Goal: Use online tool/utility: Utilize a website feature to perform a specific function

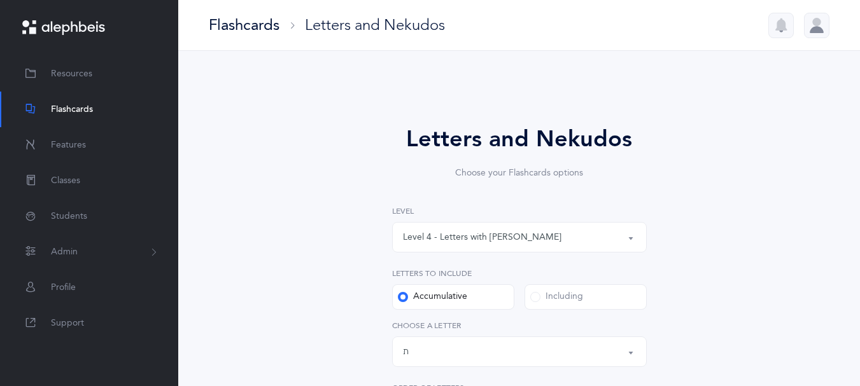
select select "4"
select select "27"
select select "single"
select select "14274"
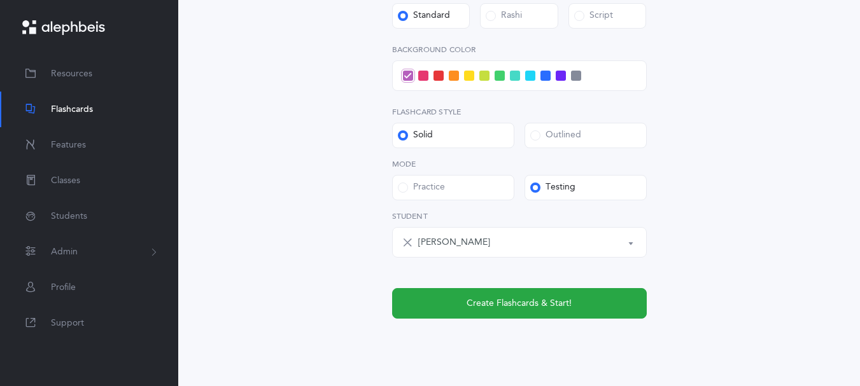
scroll to position [602, 0]
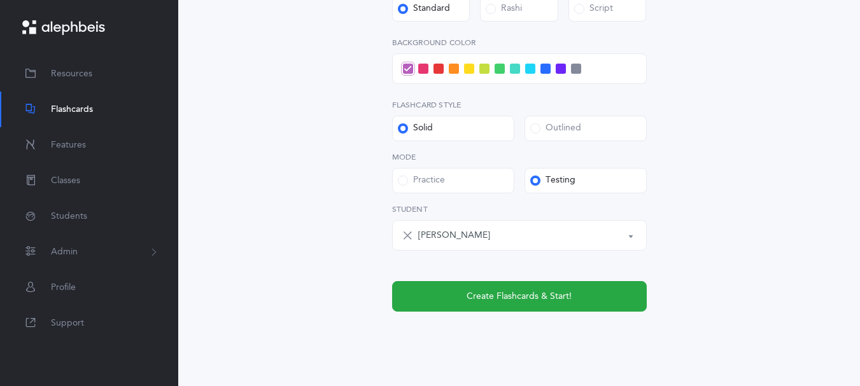
click at [443, 74] on span at bounding box center [438, 69] width 10 height 10
click at [0, 0] on input "checkbox" at bounding box center [0, 0] width 0 height 0
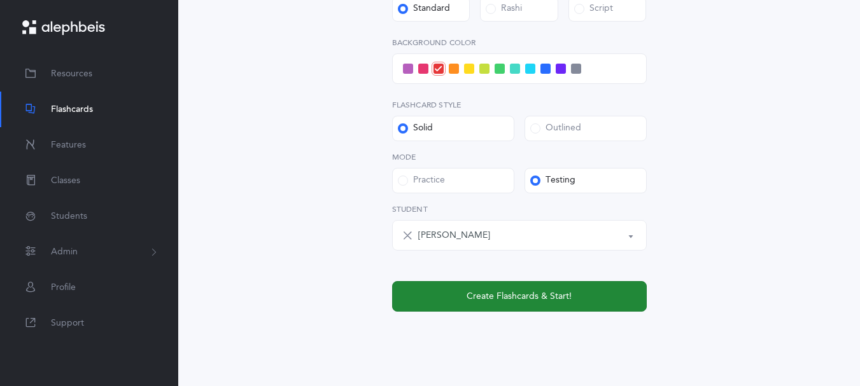
click at [521, 303] on span "Create Flashcards & Start!" at bounding box center [518, 296] width 105 height 13
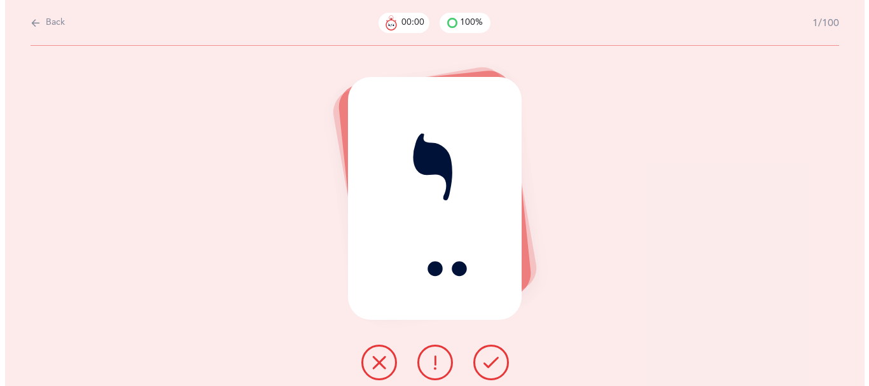
scroll to position [0, 0]
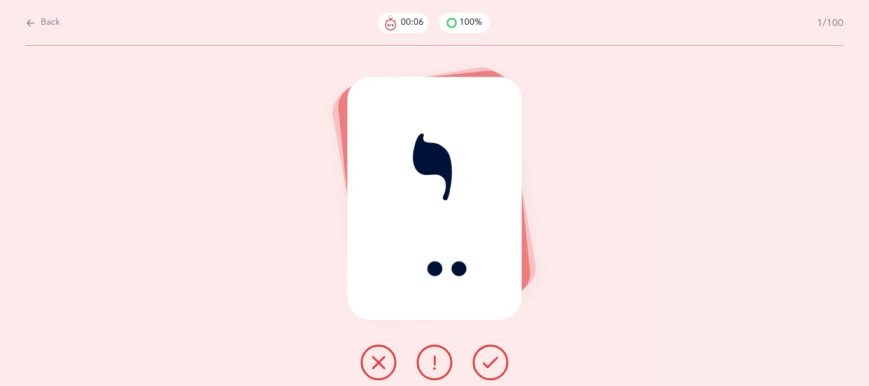
click at [492, 369] on icon at bounding box center [490, 362] width 15 height 15
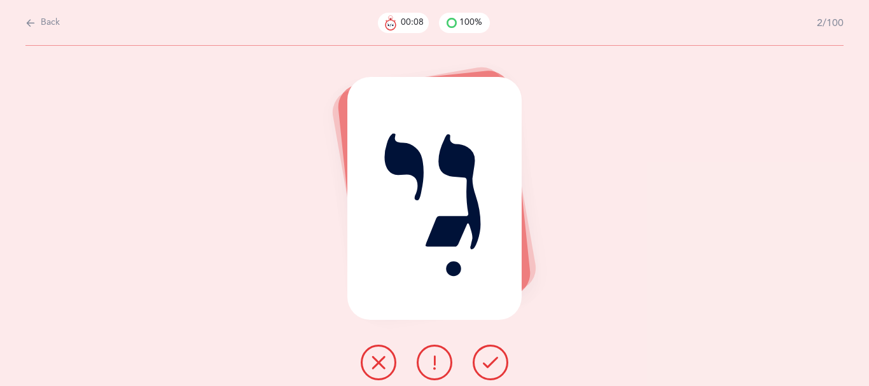
click at [492, 369] on icon at bounding box center [490, 362] width 15 height 15
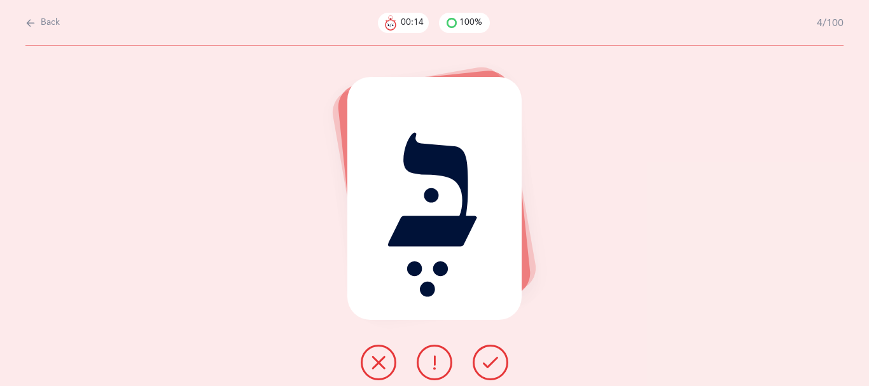
click at [492, 369] on icon at bounding box center [490, 362] width 15 height 15
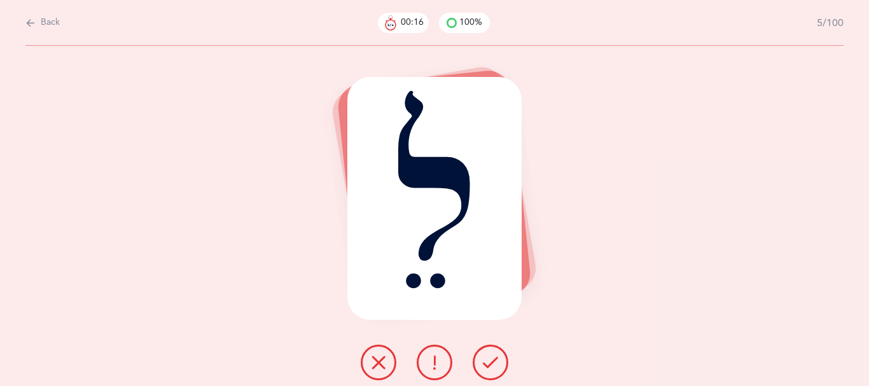
click at [491, 369] on icon at bounding box center [490, 362] width 15 height 15
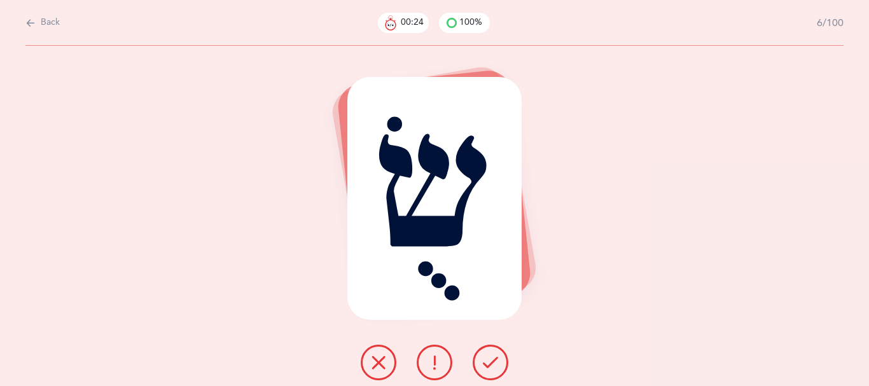
click at [371, 370] on icon at bounding box center [378, 362] width 15 height 15
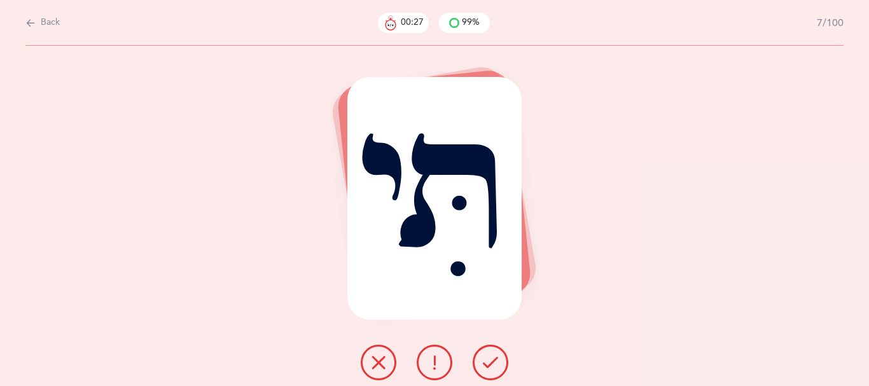
click at [496, 370] on icon at bounding box center [490, 362] width 15 height 15
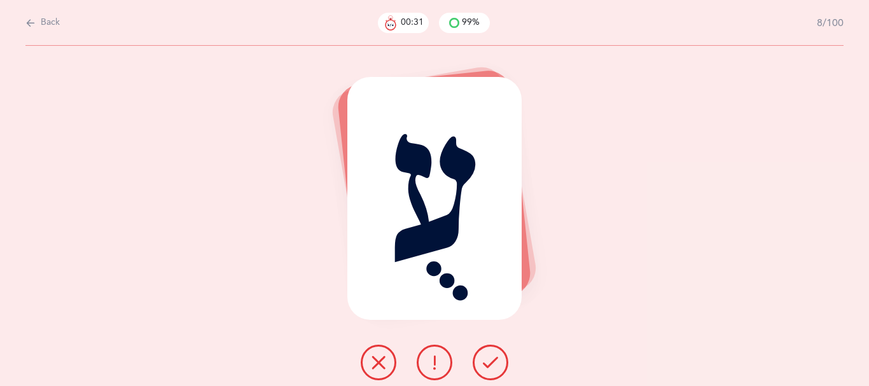
click at [491, 370] on icon at bounding box center [490, 362] width 15 height 15
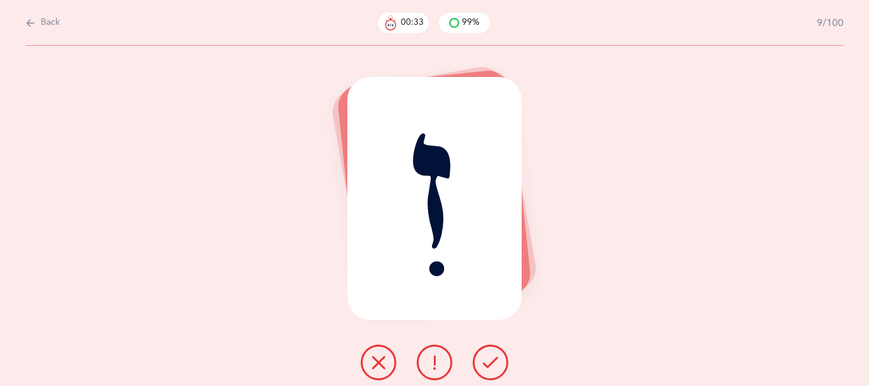
click at [489, 370] on icon at bounding box center [490, 362] width 15 height 15
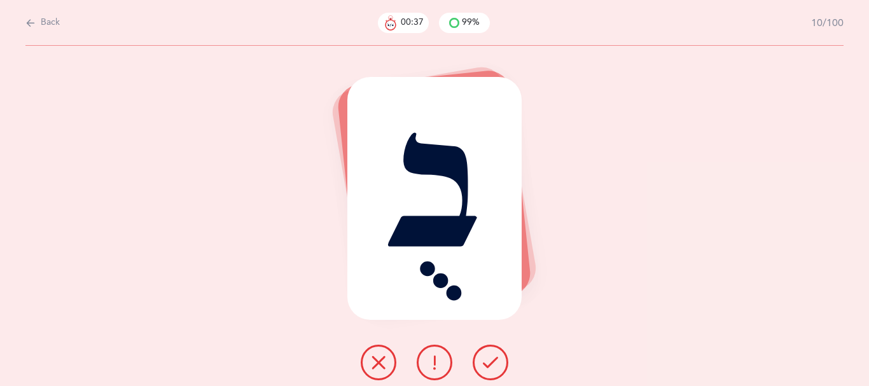
click at [489, 370] on icon at bounding box center [490, 362] width 15 height 15
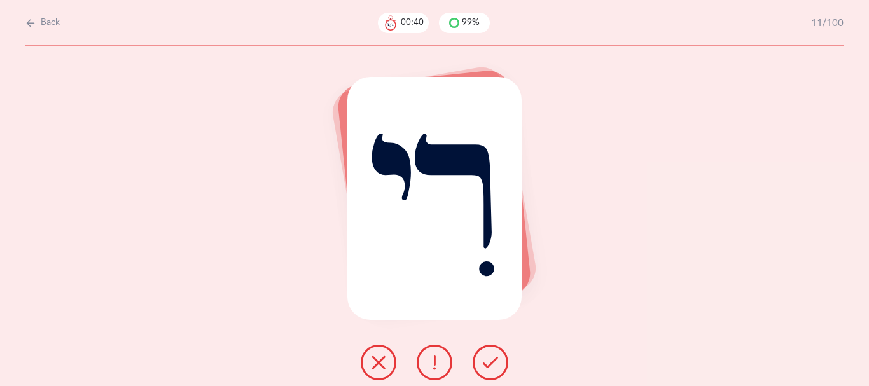
click at [489, 370] on icon at bounding box center [490, 362] width 15 height 15
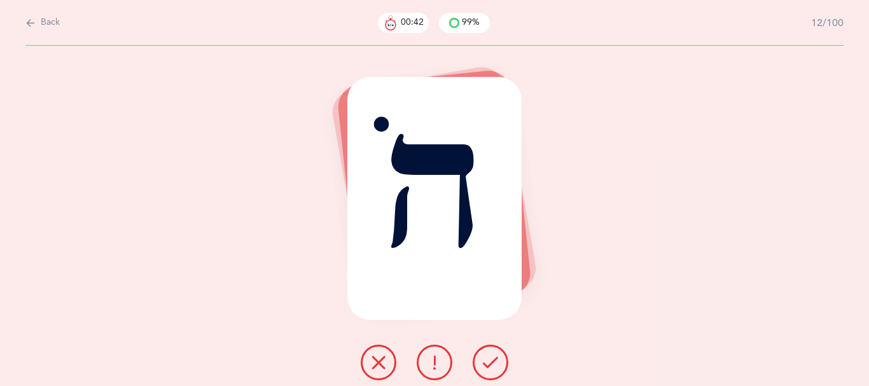
click at [489, 370] on icon at bounding box center [490, 362] width 15 height 15
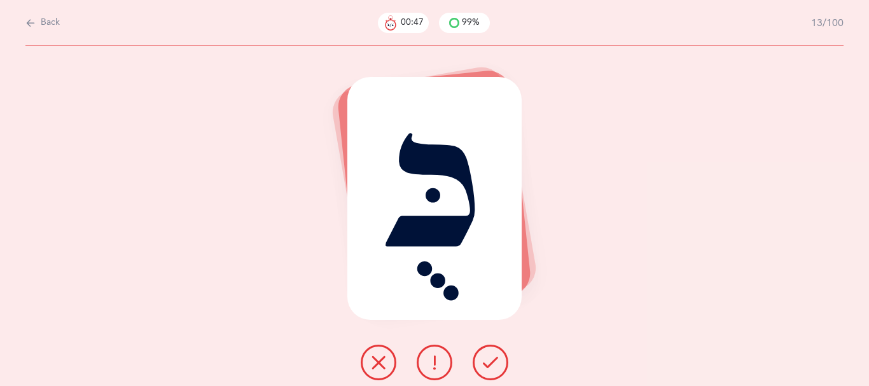
click at [489, 370] on icon at bounding box center [490, 362] width 15 height 15
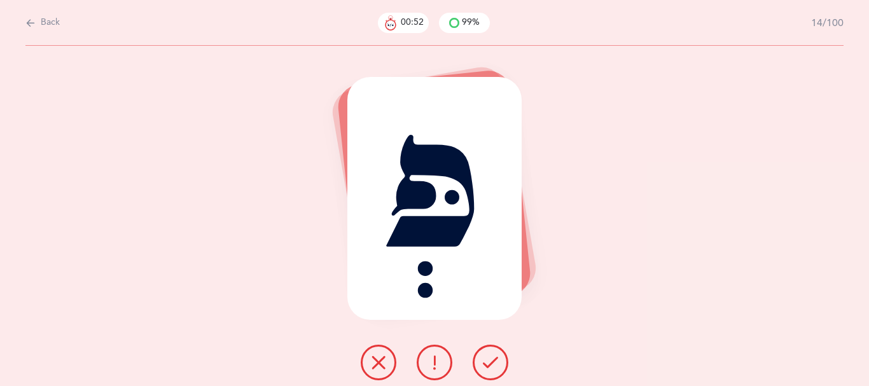
click at [492, 368] on icon at bounding box center [490, 362] width 15 height 15
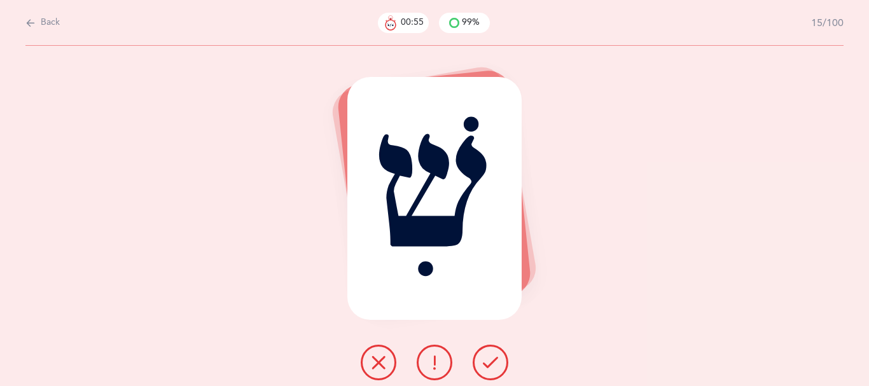
click at [492, 368] on icon at bounding box center [490, 362] width 15 height 15
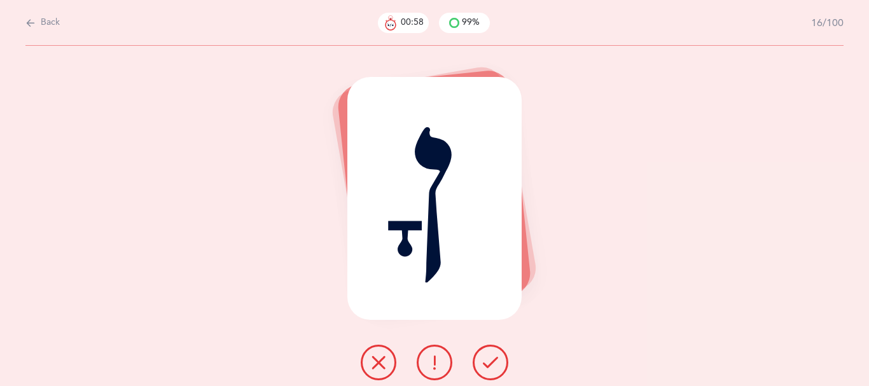
click at [492, 368] on icon at bounding box center [490, 362] width 15 height 15
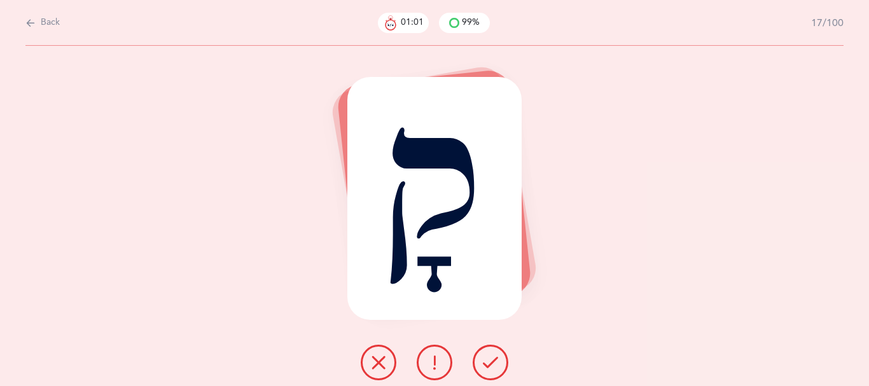
click at [492, 368] on icon at bounding box center [490, 362] width 15 height 15
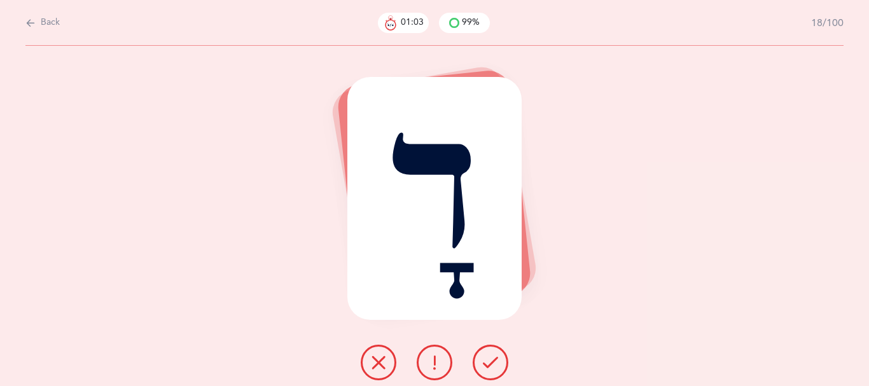
click at [492, 368] on icon at bounding box center [490, 362] width 15 height 15
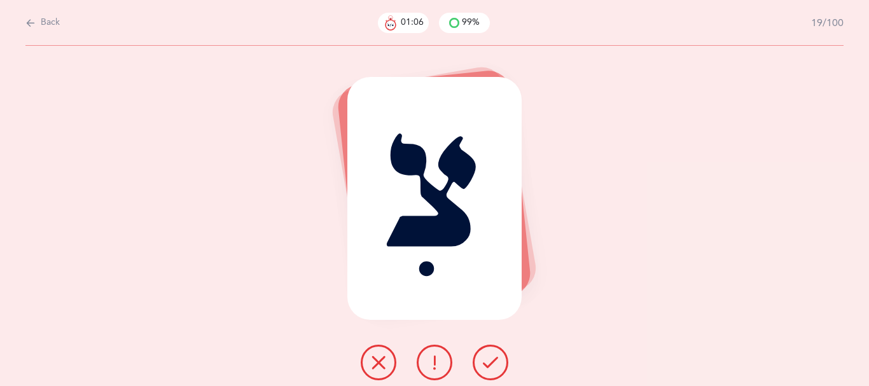
click at [492, 368] on icon at bounding box center [490, 362] width 15 height 15
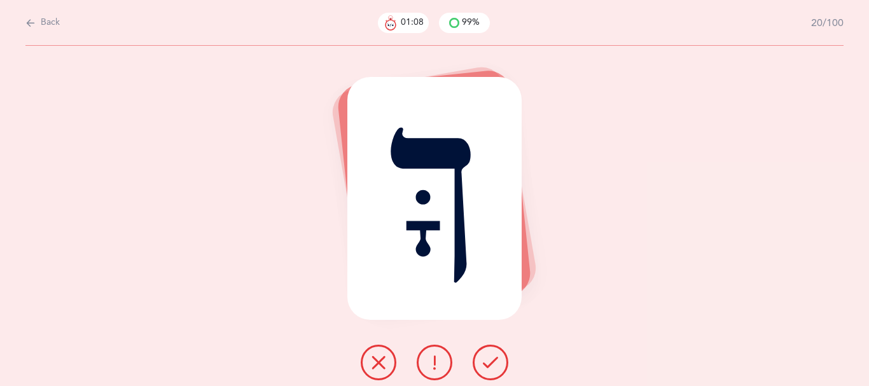
click at [491, 368] on icon at bounding box center [490, 362] width 15 height 15
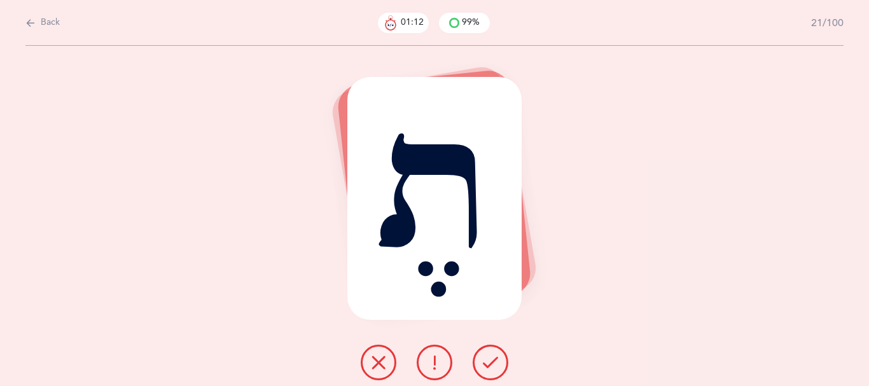
click at [489, 367] on icon at bounding box center [490, 362] width 15 height 15
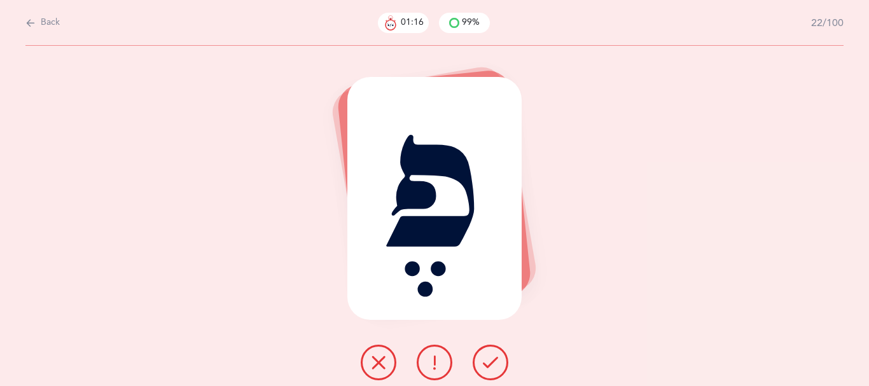
click at [489, 366] on icon at bounding box center [490, 362] width 15 height 15
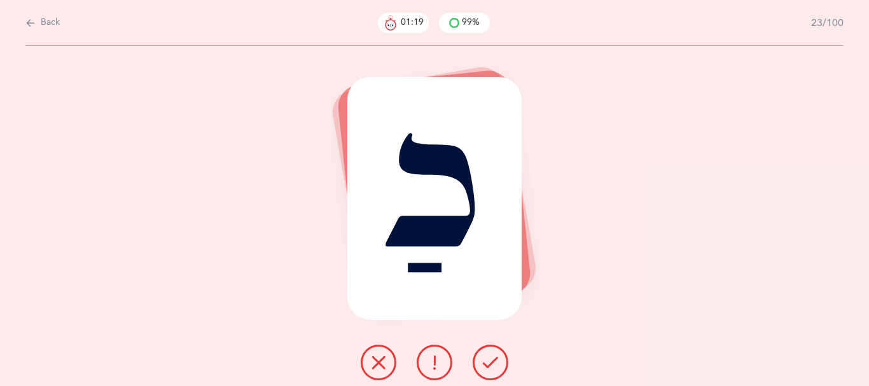
click at [487, 365] on button at bounding box center [491, 363] width 36 height 36
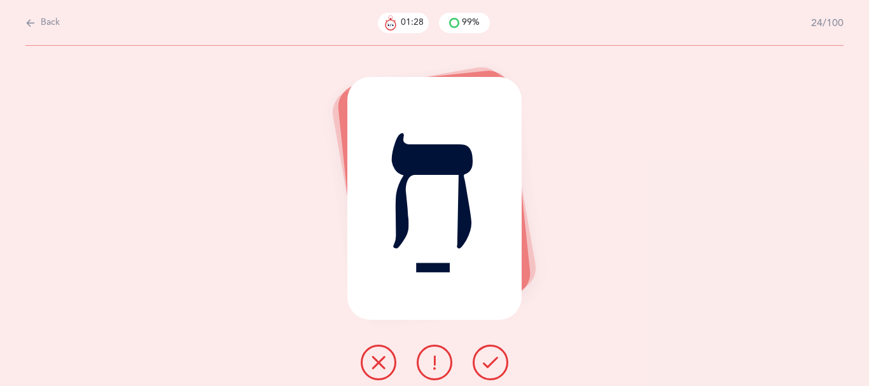
click at [488, 365] on button at bounding box center [491, 363] width 36 height 36
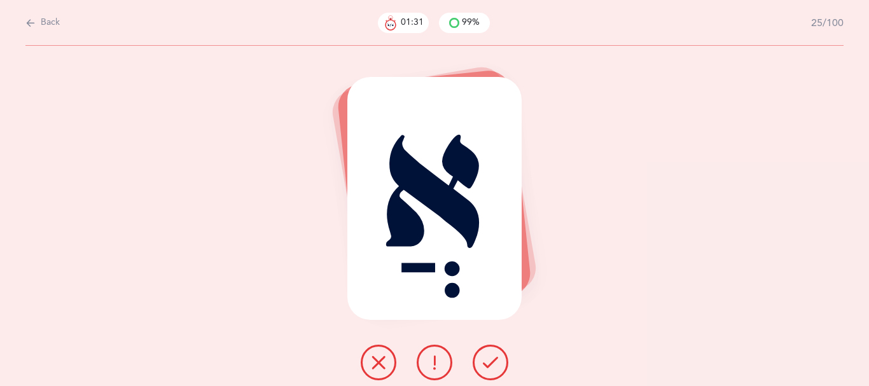
click at [486, 365] on button at bounding box center [491, 363] width 36 height 36
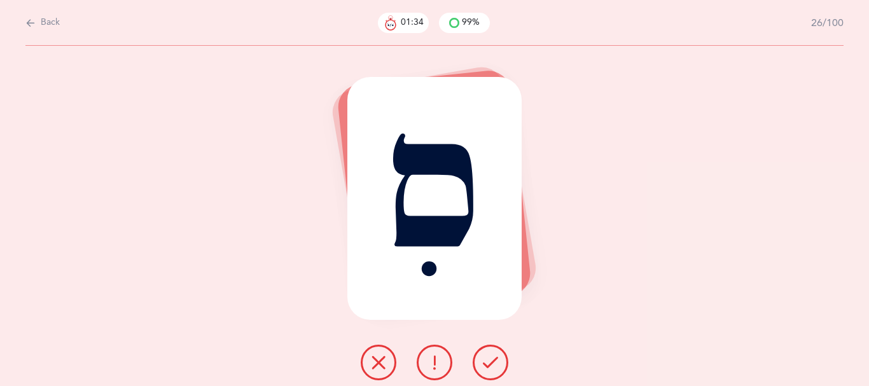
click at [487, 365] on button at bounding box center [491, 363] width 36 height 36
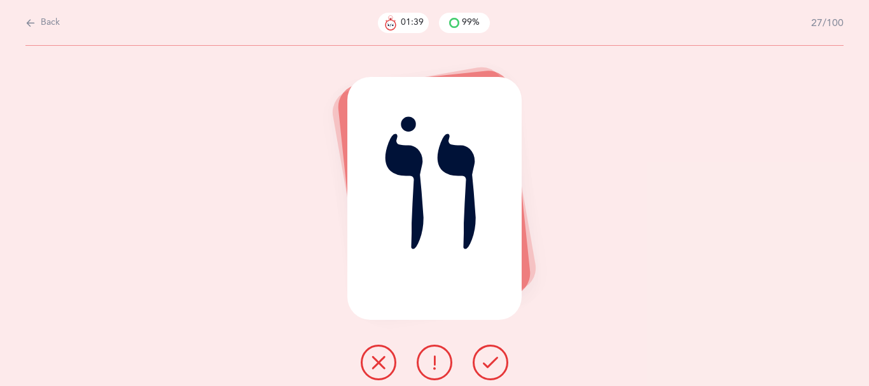
click at [485, 365] on button at bounding box center [491, 363] width 36 height 36
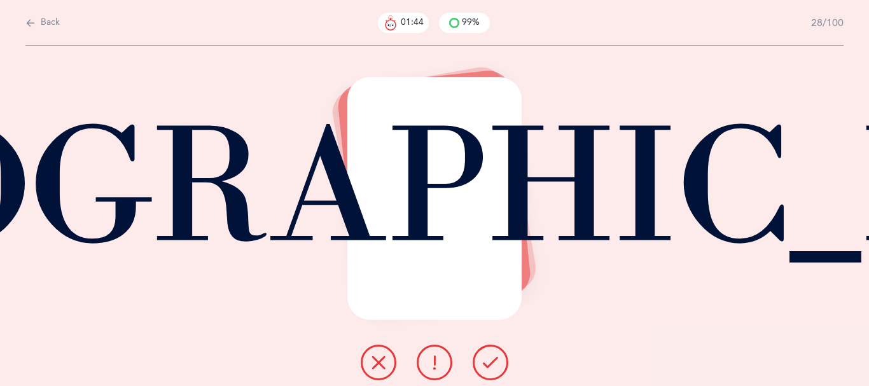
click at [489, 364] on icon at bounding box center [490, 362] width 15 height 15
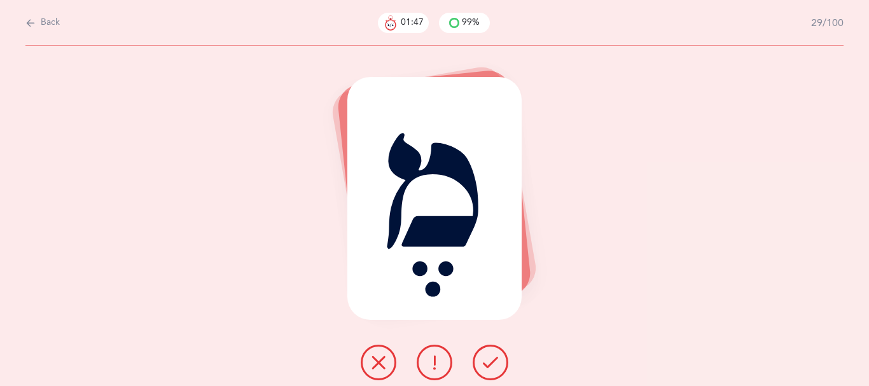
click at [489, 364] on icon at bounding box center [490, 362] width 15 height 15
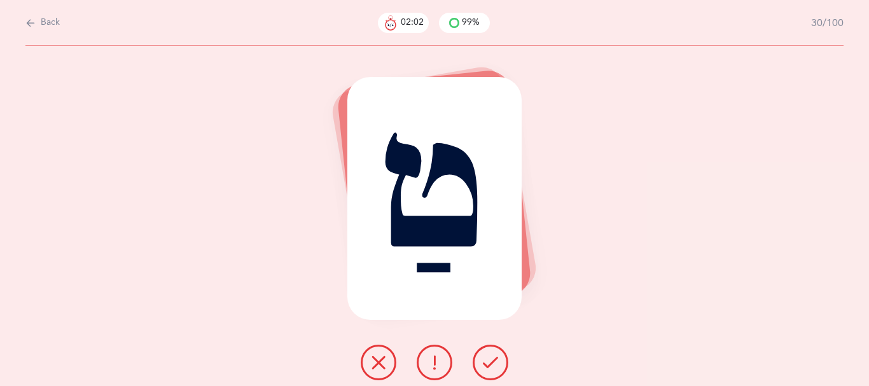
click at [429, 366] on icon at bounding box center [434, 362] width 15 height 15
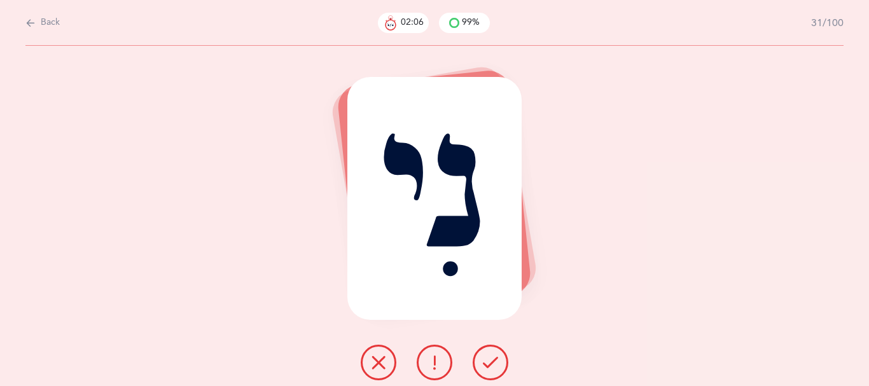
click at [493, 366] on icon at bounding box center [490, 362] width 15 height 15
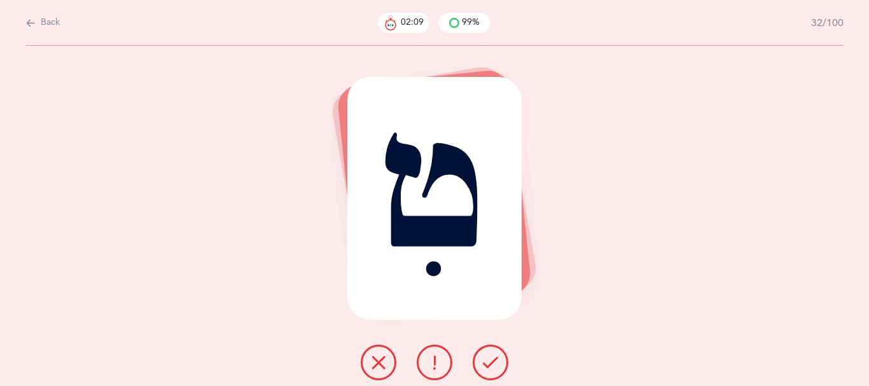
click at [492, 365] on icon at bounding box center [490, 362] width 15 height 15
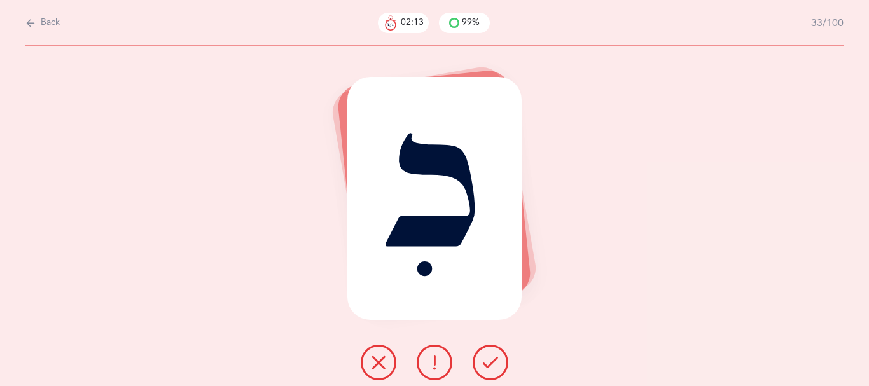
click at [491, 365] on icon at bounding box center [490, 362] width 15 height 15
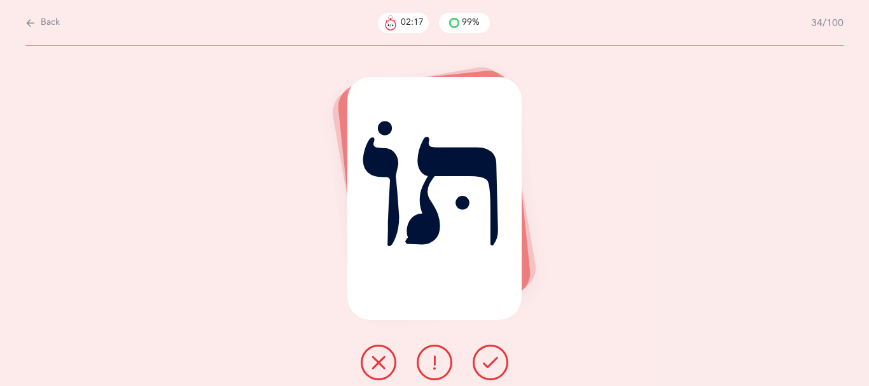
click at [491, 365] on icon at bounding box center [490, 362] width 15 height 15
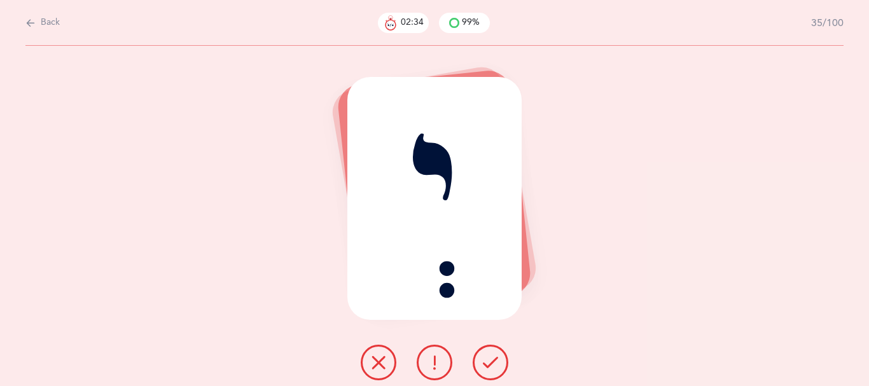
click at [382, 365] on button at bounding box center [379, 363] width 36 height 36
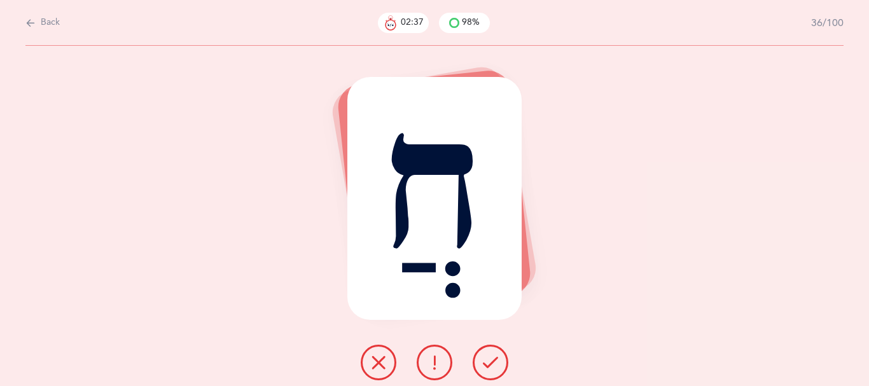
click at [498, 369] on icon at bounding box center [490, 362] width 15 height 15
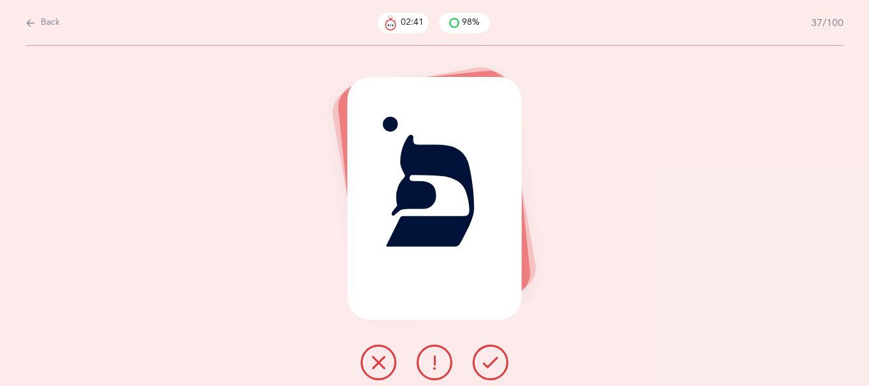
click at [498, 368] on icon at bounding box center [490, 362] width 15 height 15
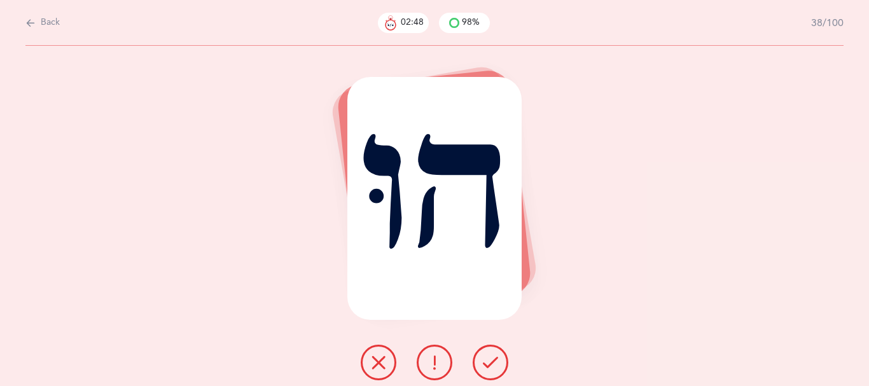
click at [427, 366] on icon at bounding box center [434, 362] width 15 height 15
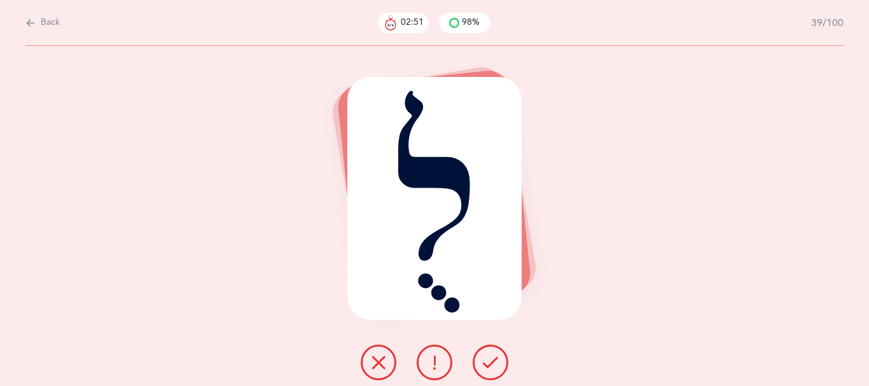
click at [488, 371] on button at bounding box center [491, 363] width 36 height 36
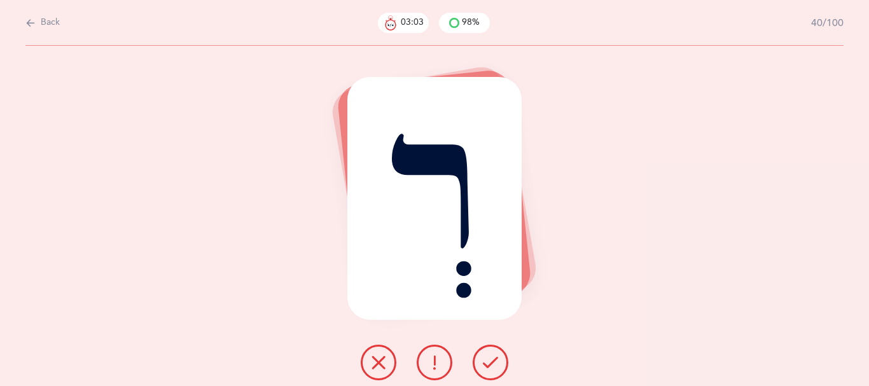
click at [488, 371] on button at bounding box center [491, 363] width 36 height 36
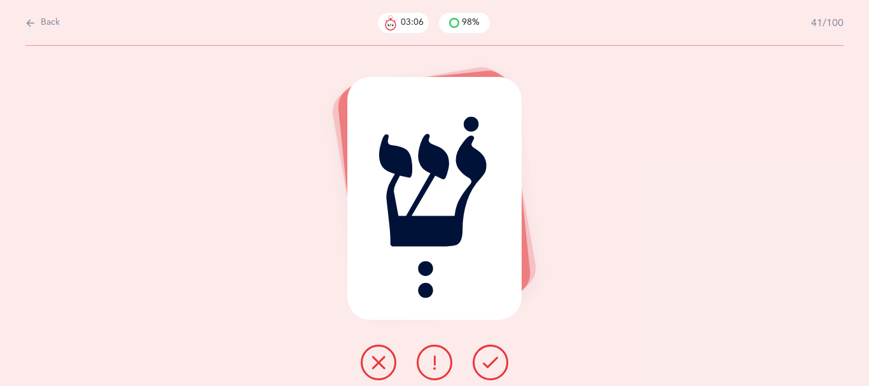
click at [488, 371] on button at bounding box center [491, 363] width 36 height 36
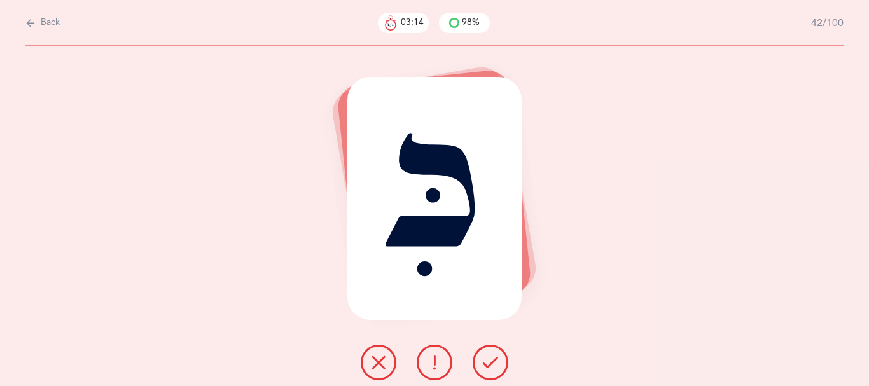
click at [490, 366] on icon at bounding box center [490, 362] width 15 height 15
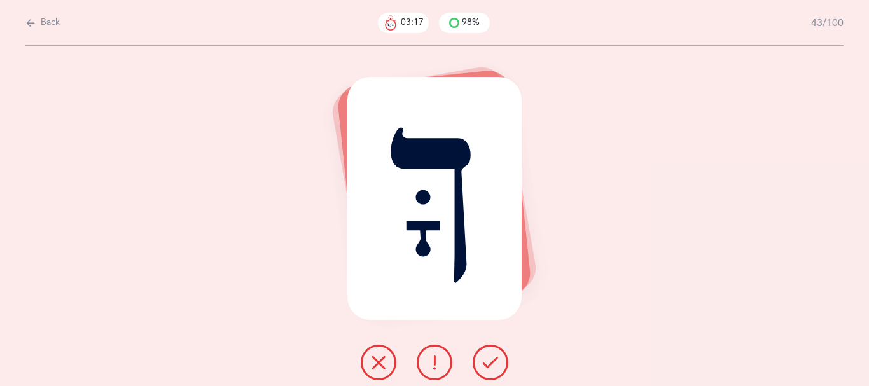
click at [490, 366] on icon at bounding box center [490, 362] width 15 height 15
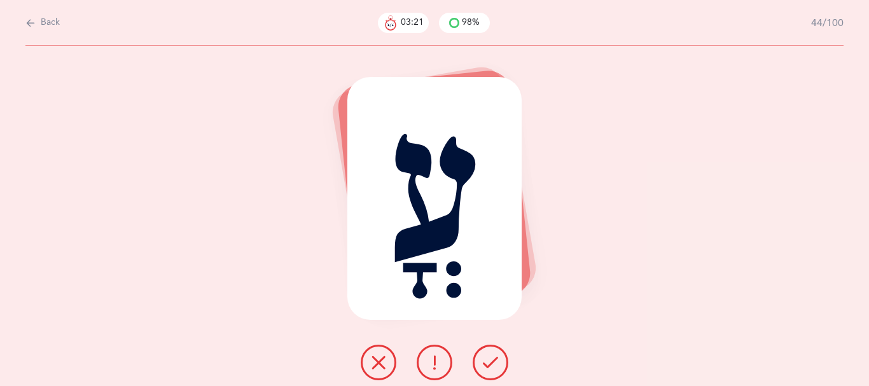
click at [490, 366] on icon at bounding box center [490, 362] width 15 height 15
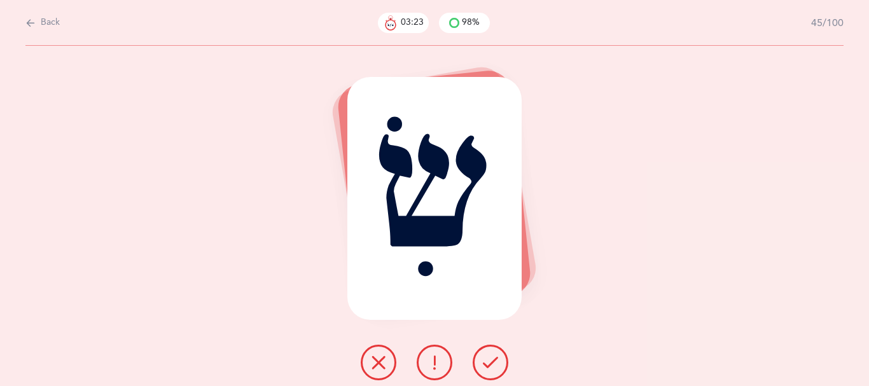
click at [498, 370] on icon at bounding box center [490, 362] width 15 height 15
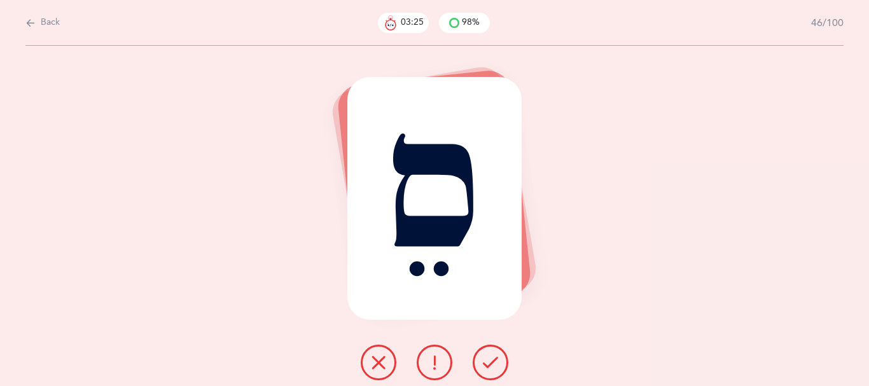
click at [498, 370] on icon at bounding box center [490, 362] width 15 height 15
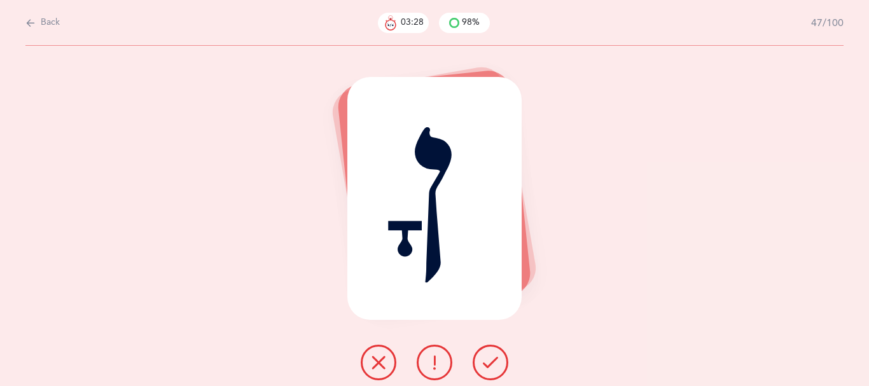
click at [492, 367] on icon at bounding box center [490, 362] width 15 height 15
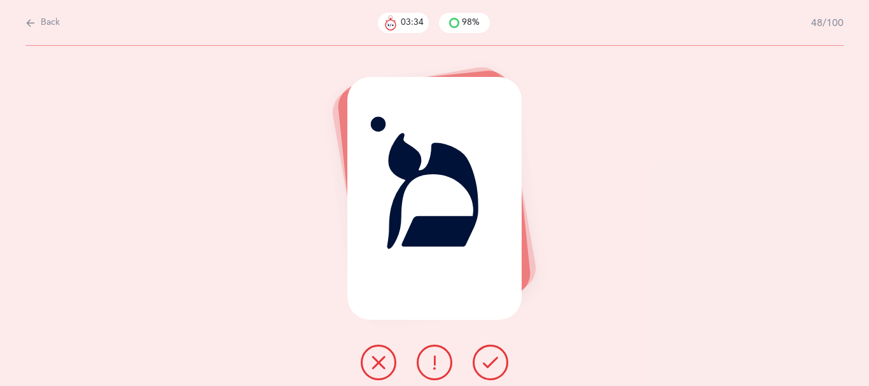
click at [498, 370] on icon at bounding box center [490, 362] width 15 height 15
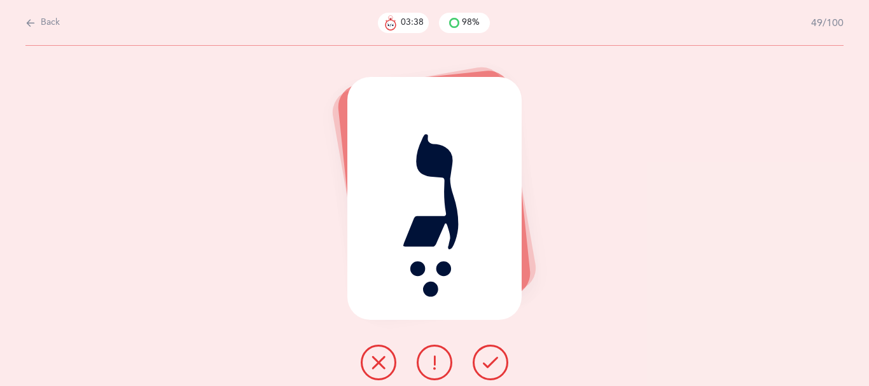
click at [498, 370] on icon at bounding box center [490, 362] width 15 height 15
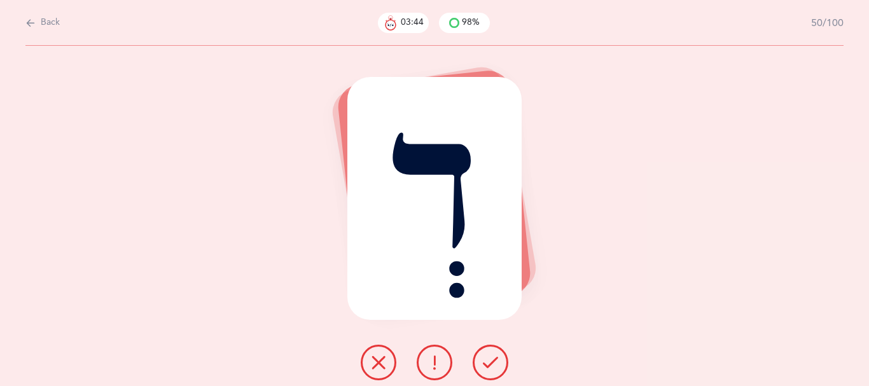
click at [498, 370] on icon at bounding box center [490, 362] width 15 height 15
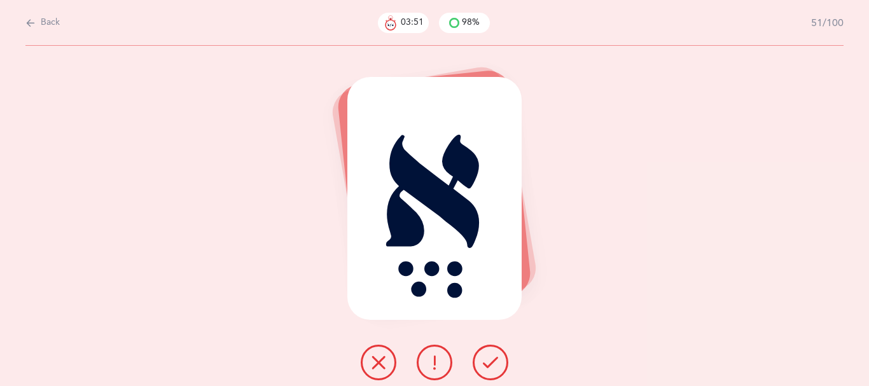
click at [497, 365] on icon at bounding box center [490, 362] width 15 height 15
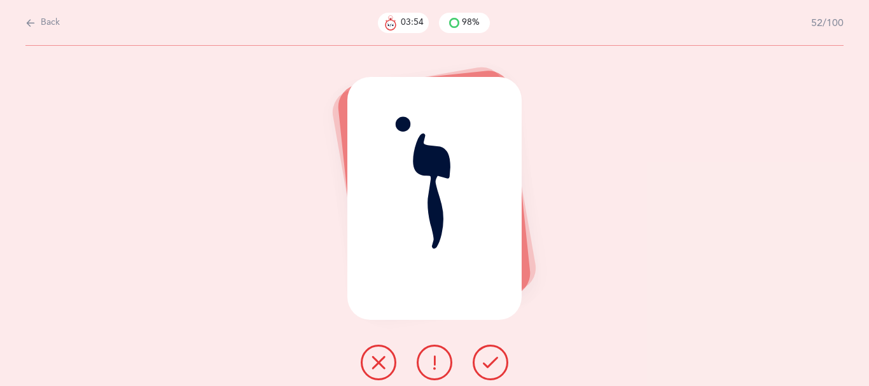
click at [497, 365] on icon at bounding box center [490, 362] width 15 height 15
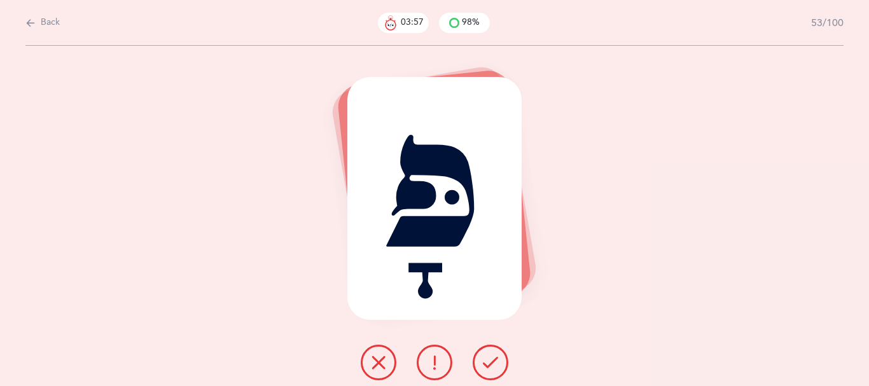
click at [496, 364] on icon at bounding box center [490, 362] width 15 height 15
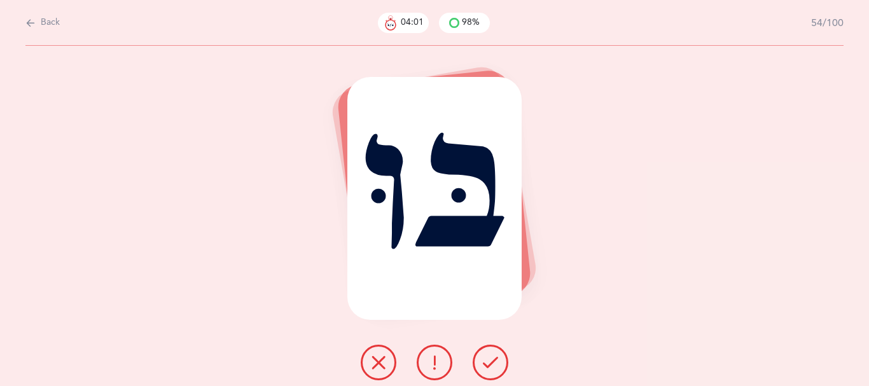
click at [496, 364] on icon at bounding box center [490, 362] width 15 height 15
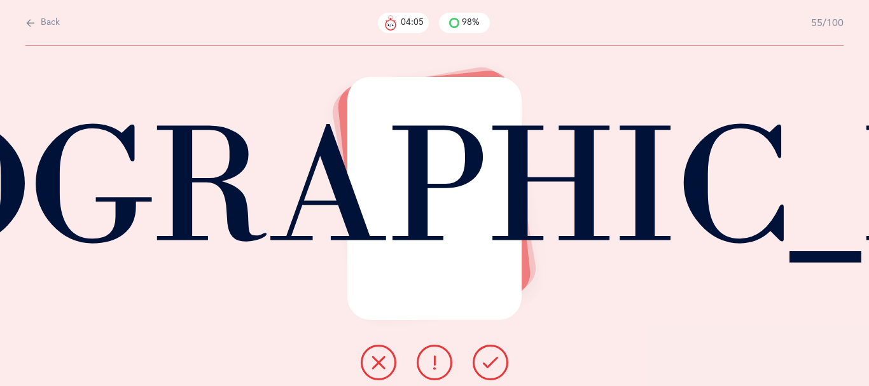
click at [496, 364] on icon at bounding box center [490, 362] width 15 height 15
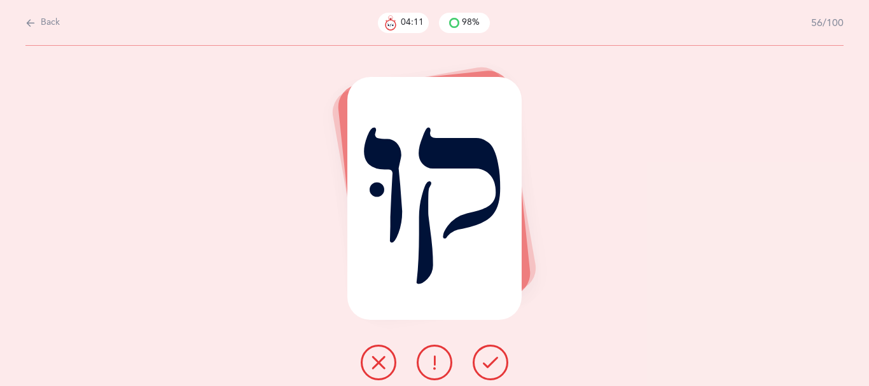
click at [492, 361] on icon at bounding box center [490, 362] width 15 height 15
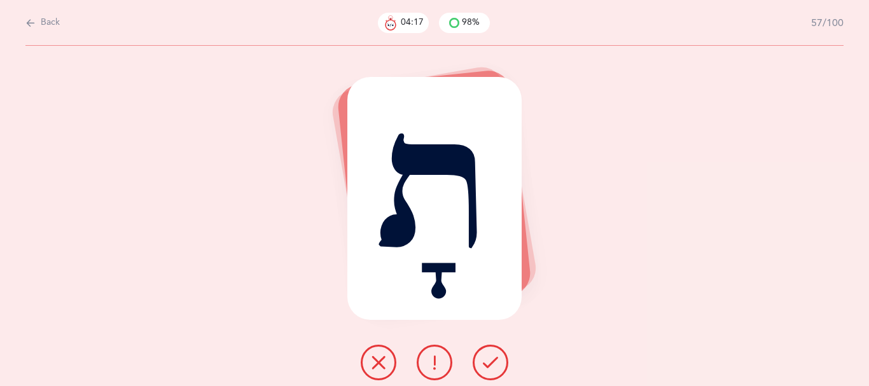
click at [493, 361] on icon at bounding box center [490, 362] width 15 height 15
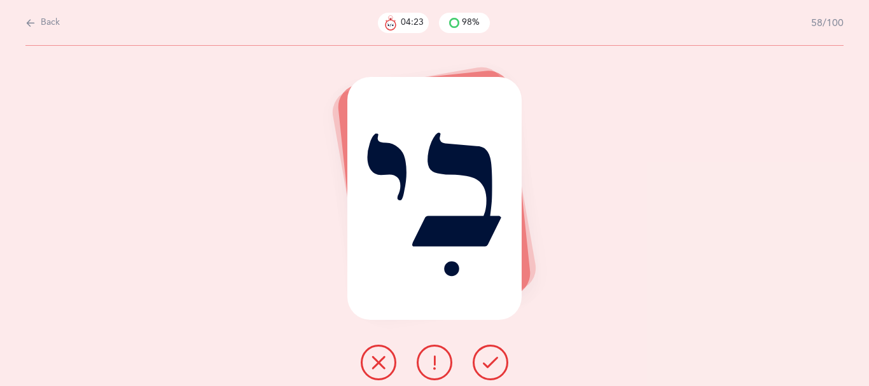
click at [498, 368] on icon at bounding box center [490, 362] width 15 height 15
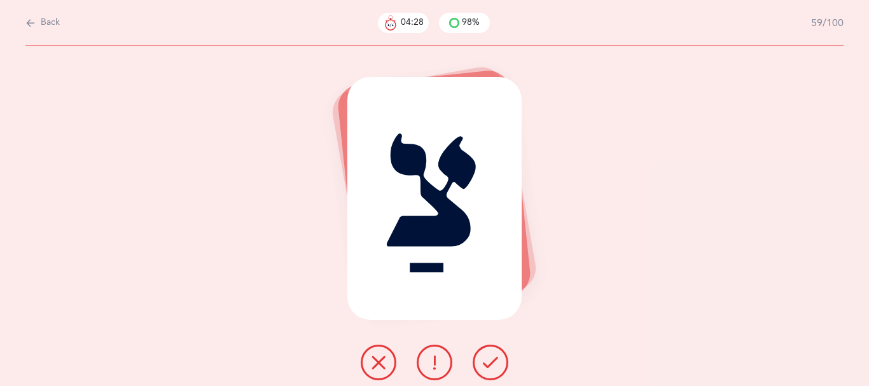
click at [498, 368] on icon at bounding box center [490, 362] width 15 height 15
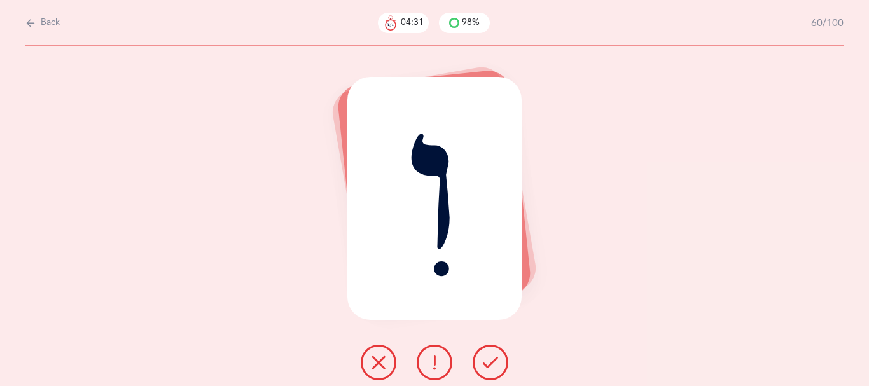
click at [496, 368] on icon at bounding box center [490, 362] width 15 height 15
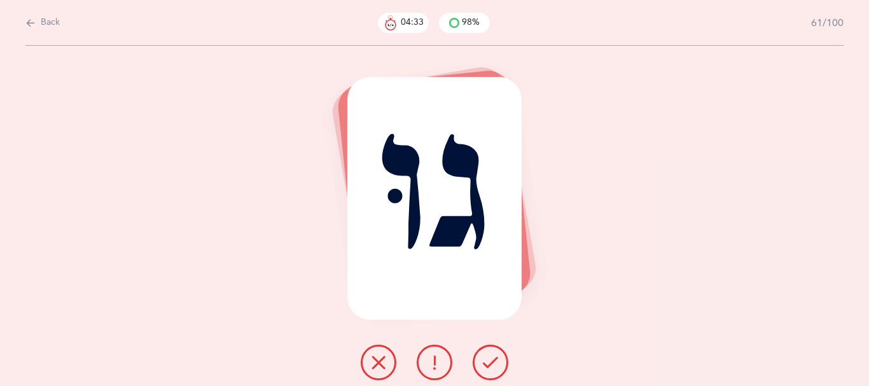
click at [496, 368] on icon at bounding box center [490, 362] width 15 height 15
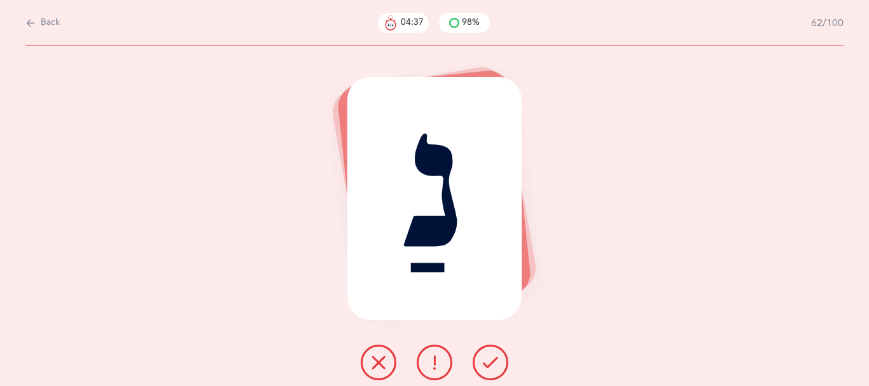
click at [495, 366] on icon at bounding box center [490, 362] width 15 height 15
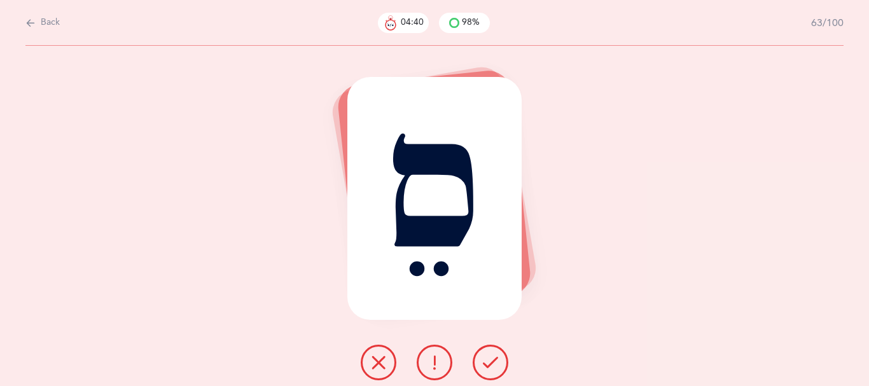
click at [498, 365] on icon at bounding box center [490, 362] width 15 height 15
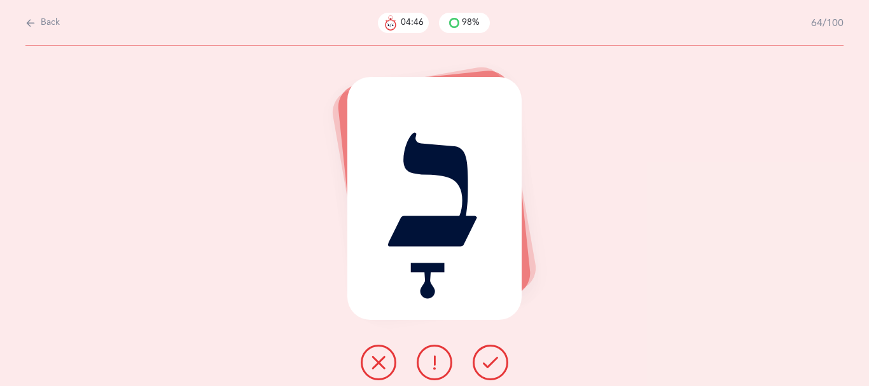
click at [498, 363] on icon at bounding box center [490, 362] width 15 height 15
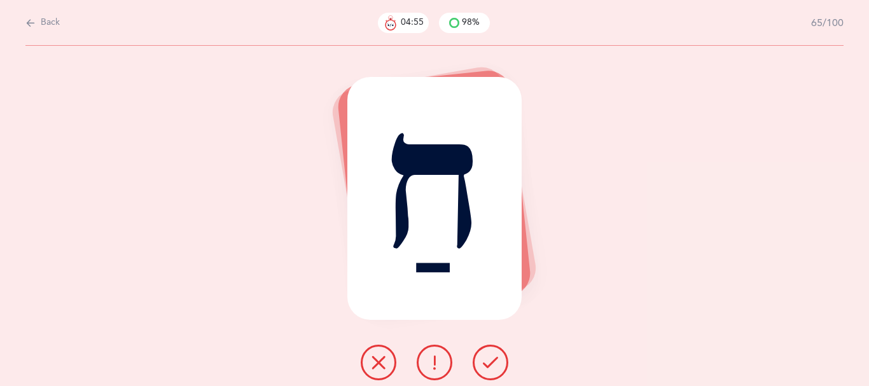
click at [490, 368] on icon at bounding box center [490, 362] width 15 height 15
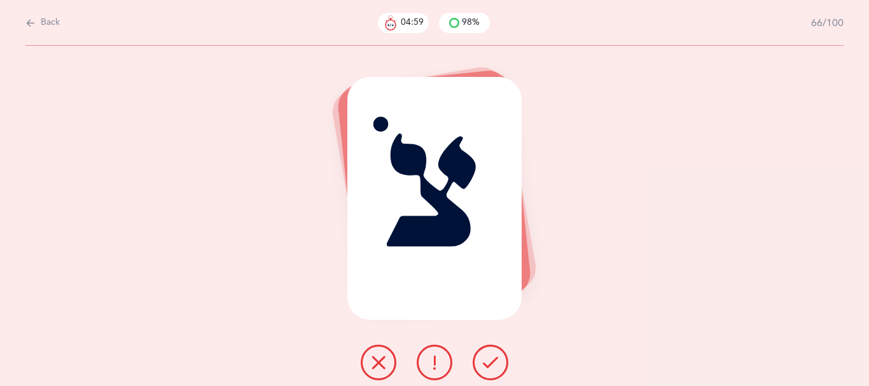
click at [490, 368] on icon at bounding box center [490, 362] width 15 height 15
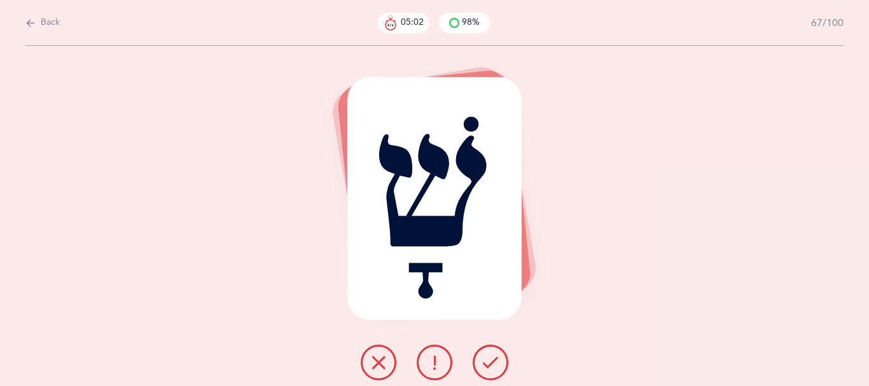
click at [490, 368] on icon at bounding box center [490, 362] width 15 height 15
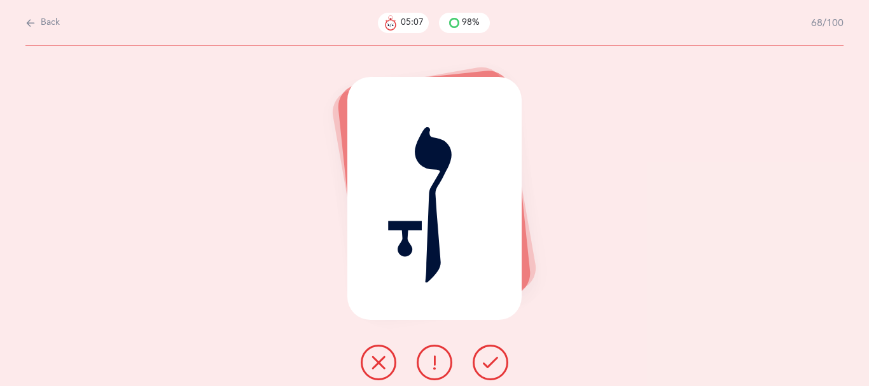
click at [489, 370] on icon at bounding box center [490, 362] width 15 height 15
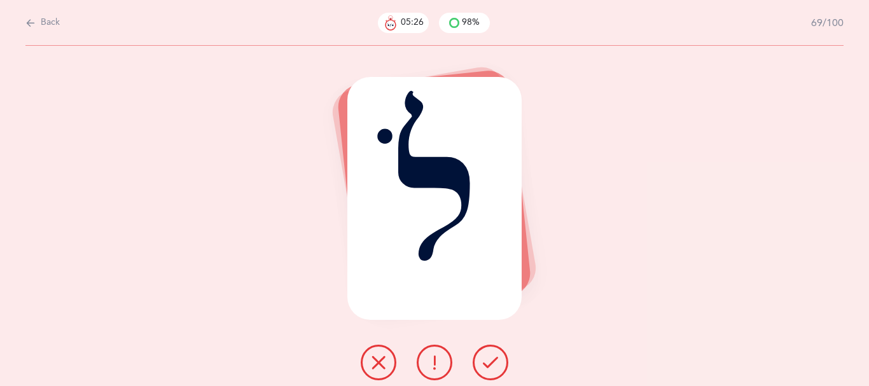
click at [496, 368] on icon at bounding box center [490, 362] width 15 height 15
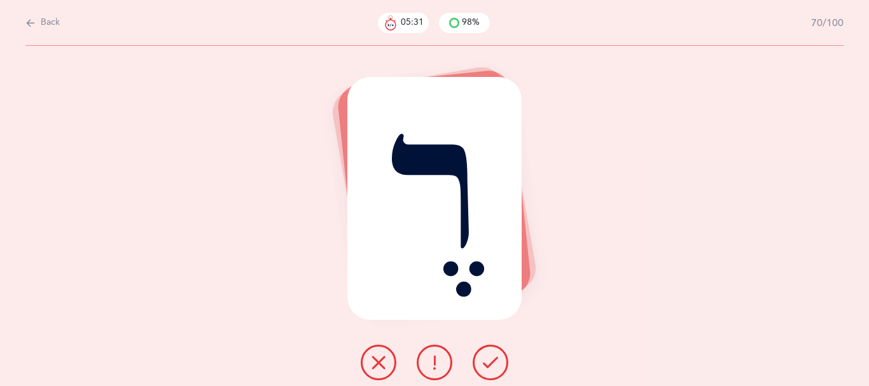
click at [488, 373] on button at bounding box center [491, 363] width 36 height 36
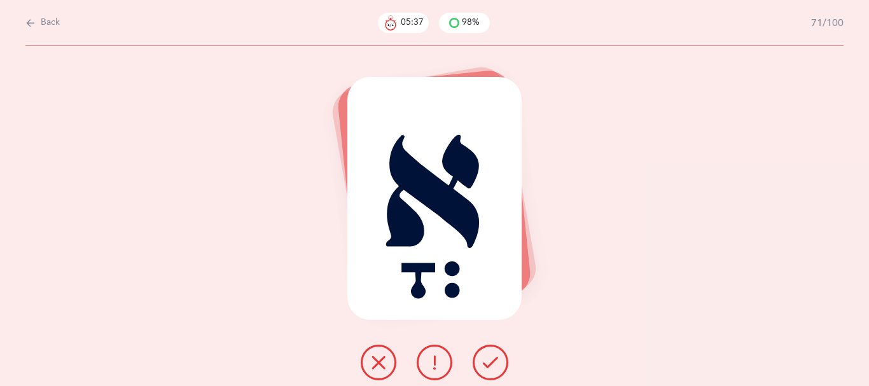
click at [488, 373] on button at bounding box center [491, 363] width 36 height 36
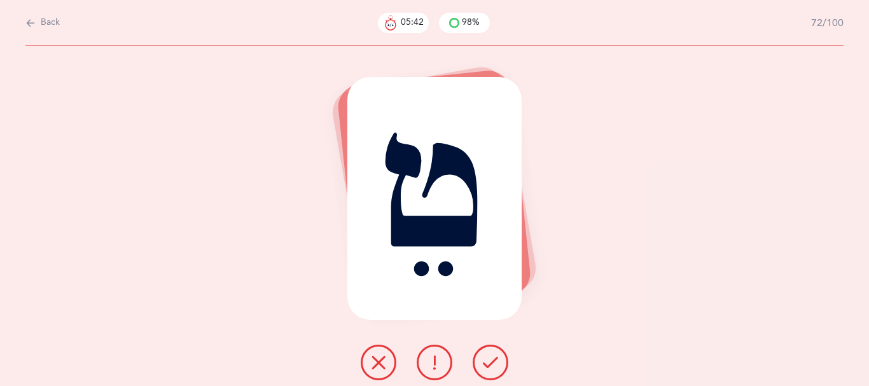
click at [488, 372] on button at bounding box center [491, 363] width 36 height 36
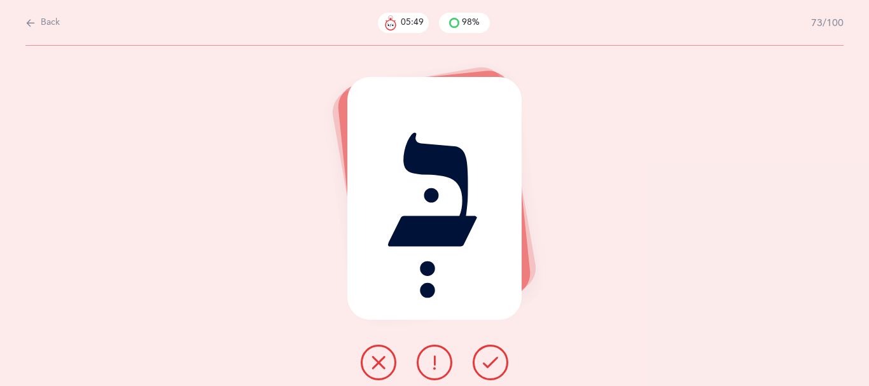
click at [489, 369] on icon at bounding box center [490, 362] width 15 height 15
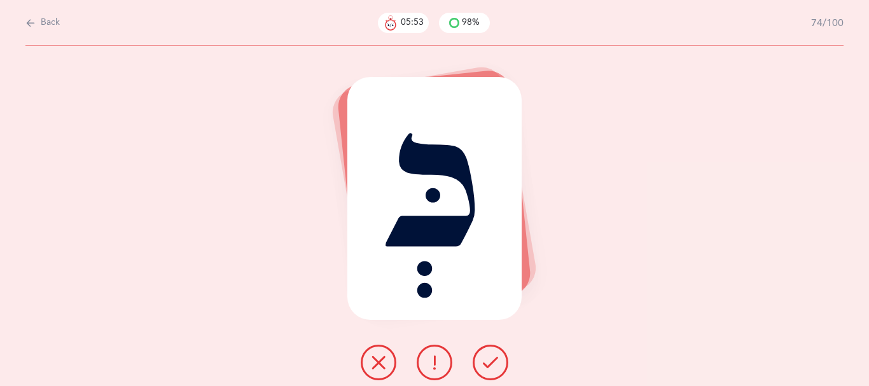
click at [491, 366] on icon at bounding box center [490, 362] width 15 height 15
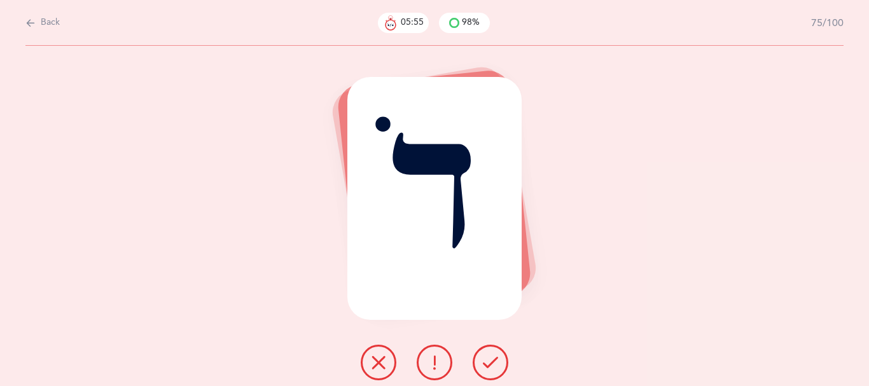
click at [491, 366] on icon at bounding box center [490, 362] width 15 height 15
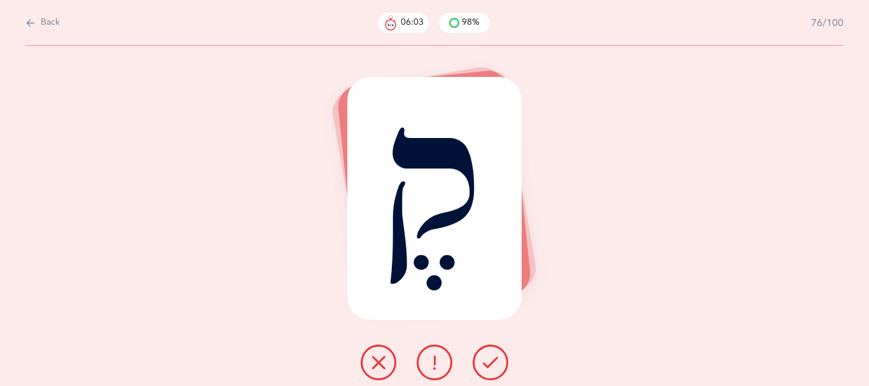
click at [494, 368] on icon at bounding box center [490, 362] width 15 height 15
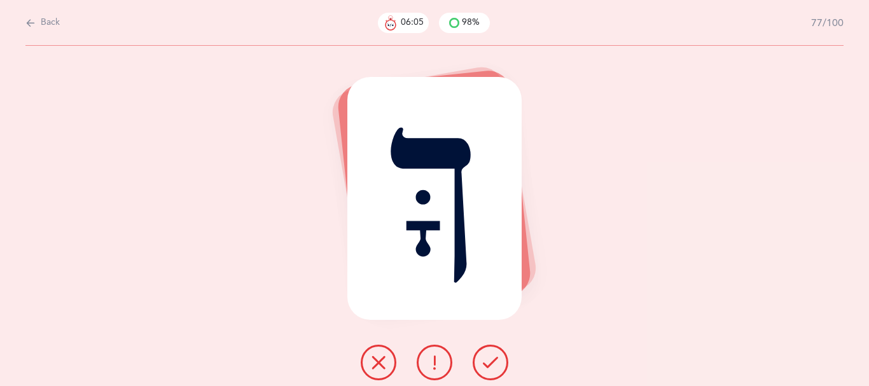
click at [494, 365] on icon at bounding box center [490, 362] width 15 height 15
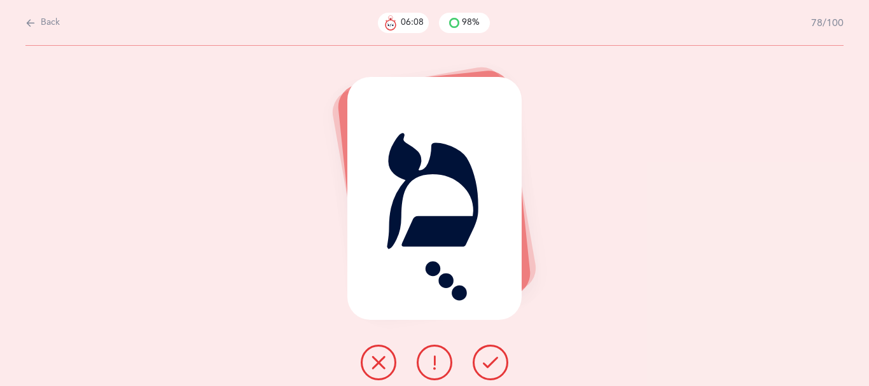
click at [494, 360] on icon at bounding box center [490, 362] width 15 height 15
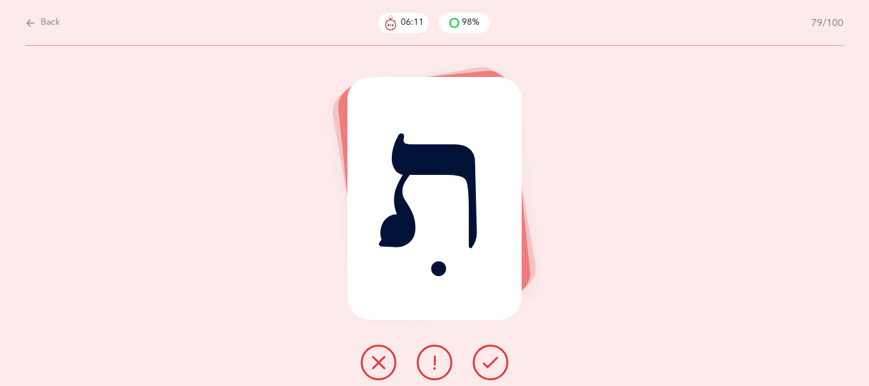
click at [494, 358] on button at bounding box center [491, 363] width 36 height 36
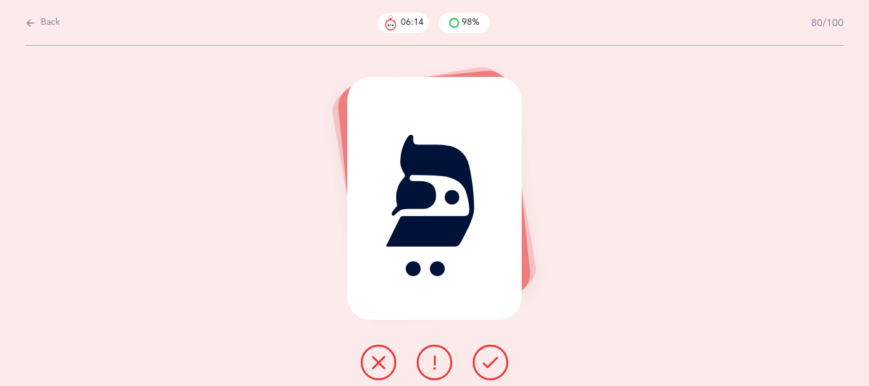
click at [494, 356] on button at bounding box center [491, 363] width 36 height 36
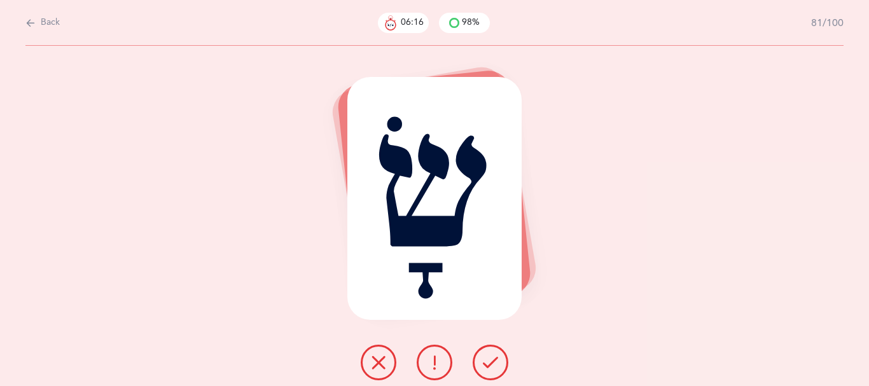
click at [494, 354] on button at bounding box center [491, 363] width 36 height 36
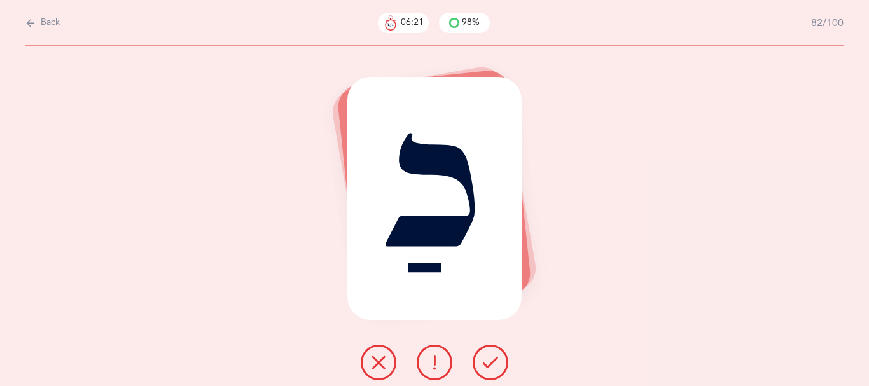
click at [495, 354] on button at bounding box center [491, 363] width 36 height 36
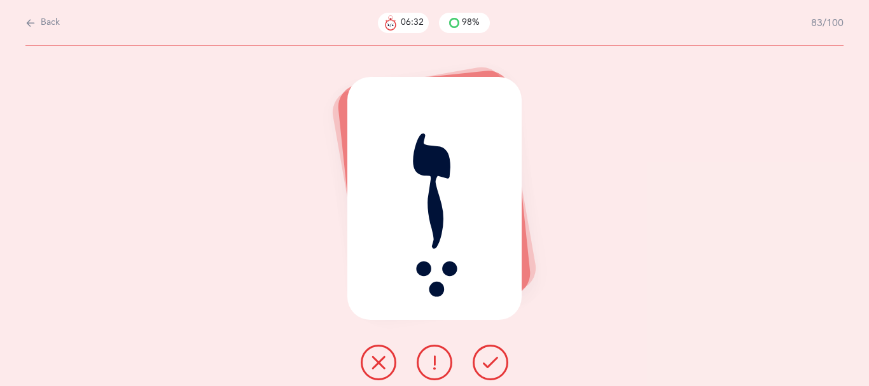
click at [487, 352] on button at bounding box center [491, 363] width 36 height 36
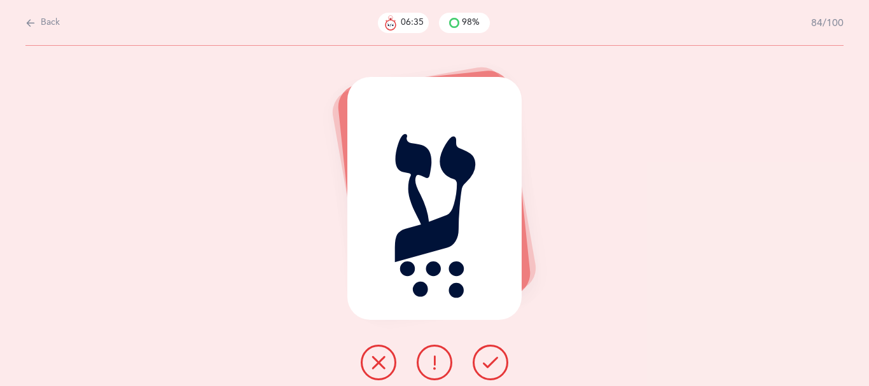
click at [489, 359] on button at bounding box center [491, 363] width 36 height 36
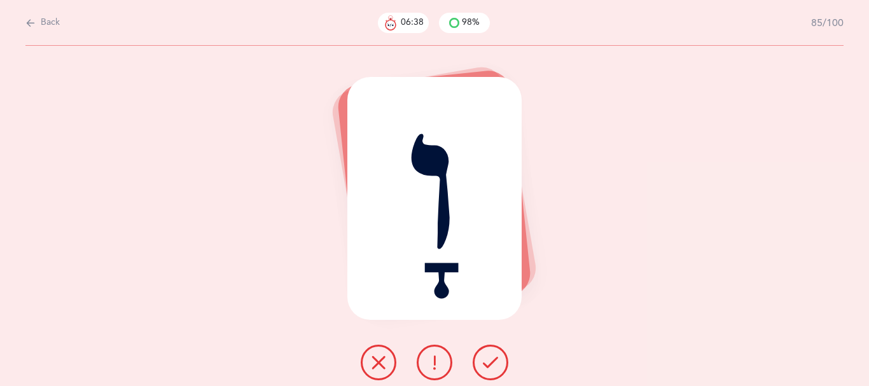
click at [489, 358] on button at bounding box center [491, 363] width 36 height 36
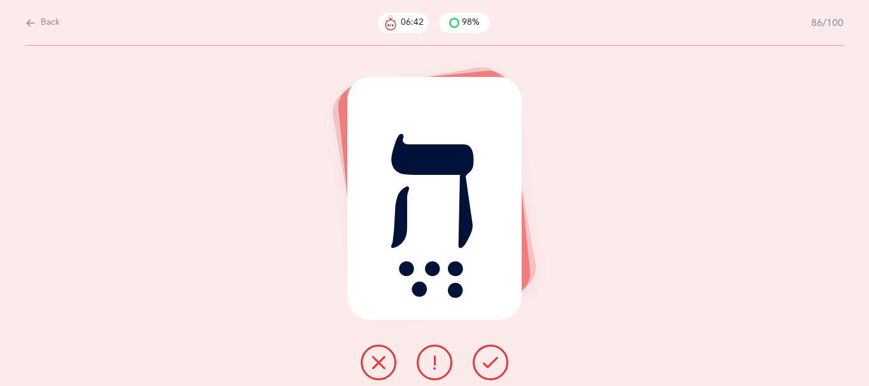
click at [492, 363] on icon at bounding box center [490, 362] width 15 height 15
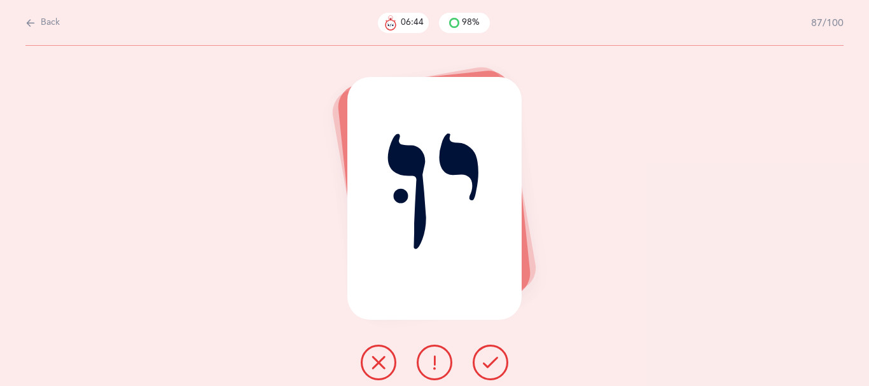
click at [495, 364] on icon at bounding box center [490, 362] width 15 height 15
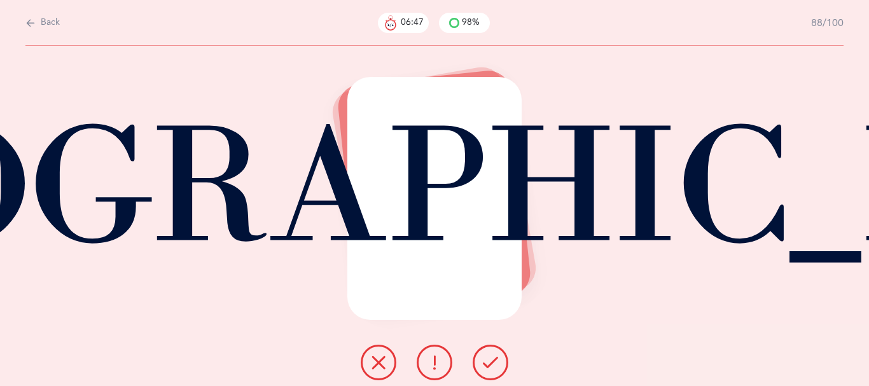
click at [478, 356] on div at bounding box center [435, 363] width 168 height 36
click at [484, 363] on button at bounding box center [491, 363] width 36 height 36
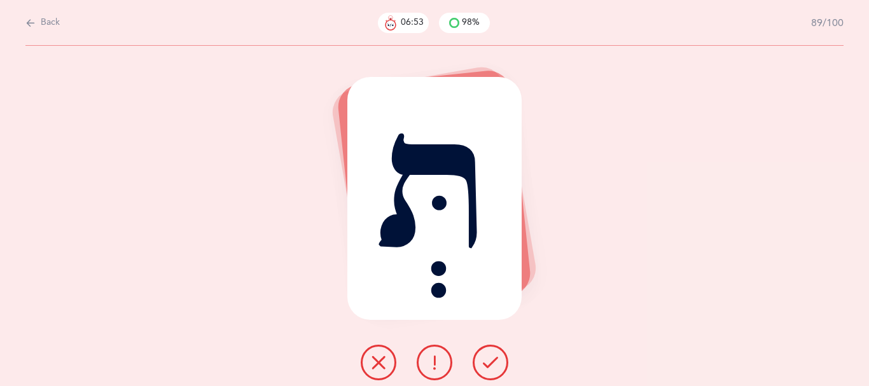
click at [488, 358] on button at bounding box center [491, 363] width 36 height 36
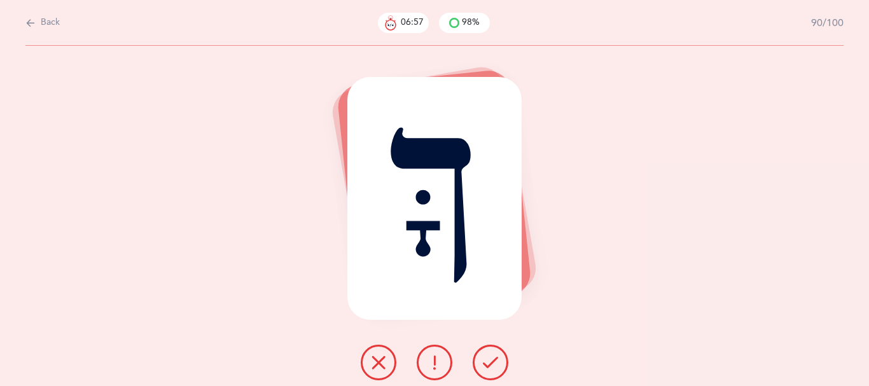
click at [494, 358] on button at bounding box center [491, 363] width 36 height 36
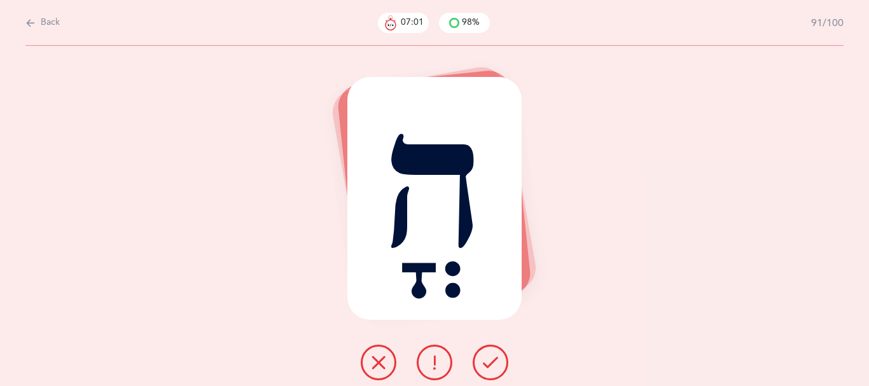
click at [488, 358] on button at bounding box center [491, 363] width 36 height 36
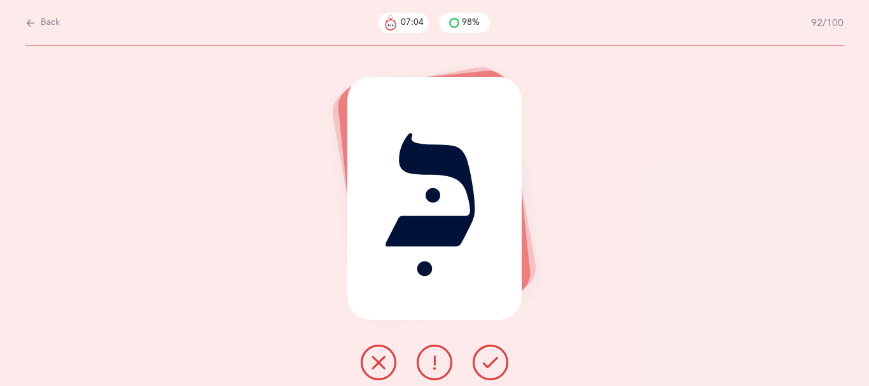
click at [487, 356] on button at bounding box center [491, 363] width 36 height 36
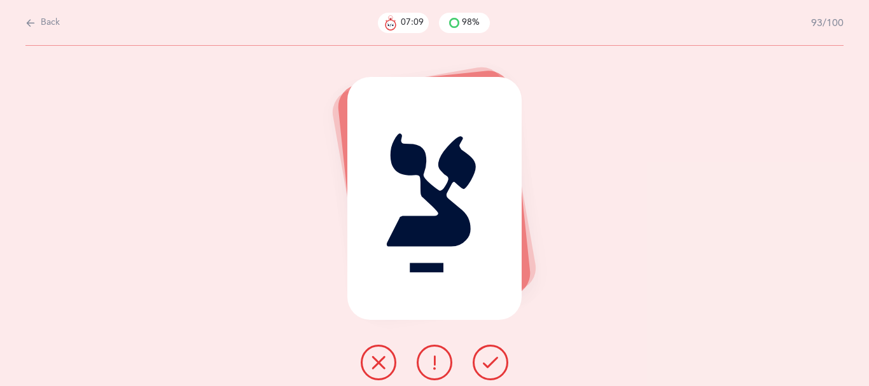
click at [495, 359] on icon at bounding box center [490, 362] width 15 height 15
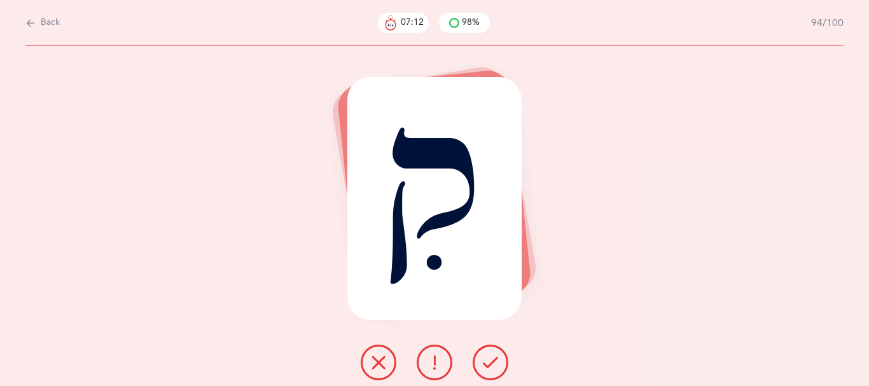
click at [495, 359] on icon at bounding box center [490, 362] width 15 height 15
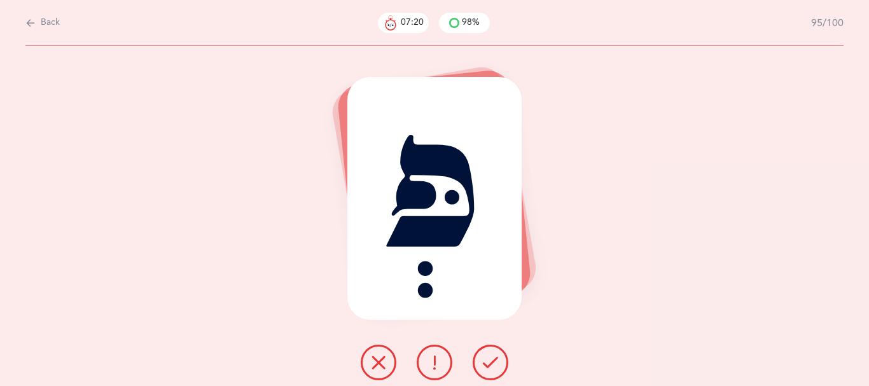
click at [494, 359] on icon at bounding box center [490, 362] width 15 height 15
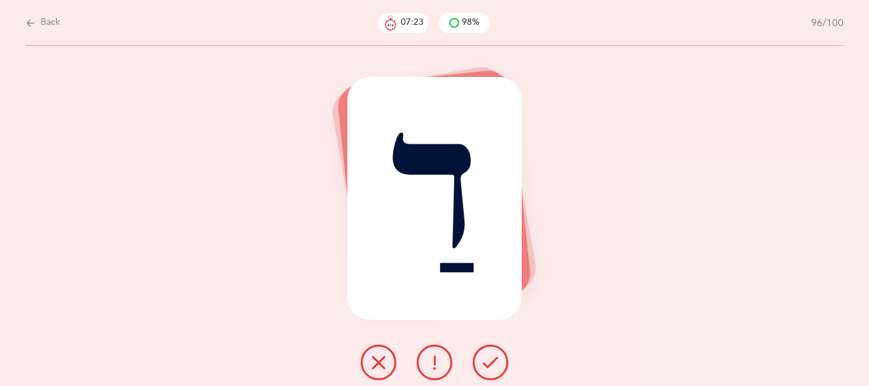
click at [491, 357] on button at bounding box center [491, 363] width 36 height 36
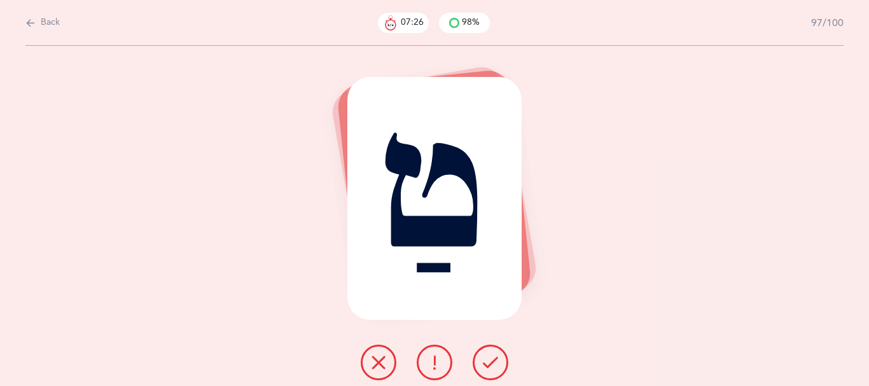
click at [491, 356] on button at bounding box center [491, 363] width 36 height 36
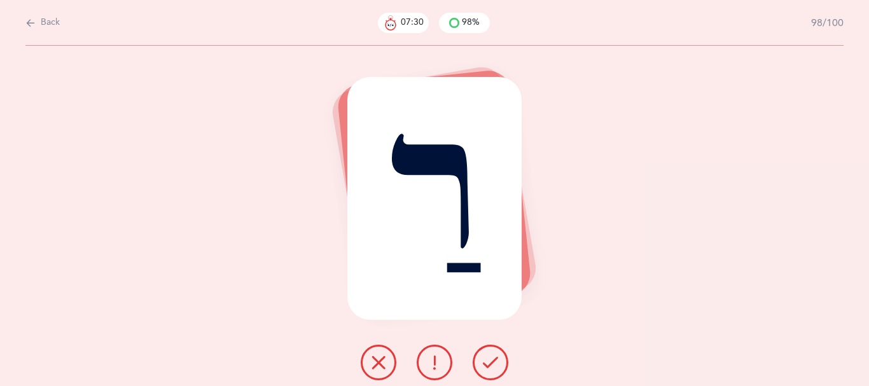
click at [491, 356] on button at bounding box center [491, 363] width 36 height 36
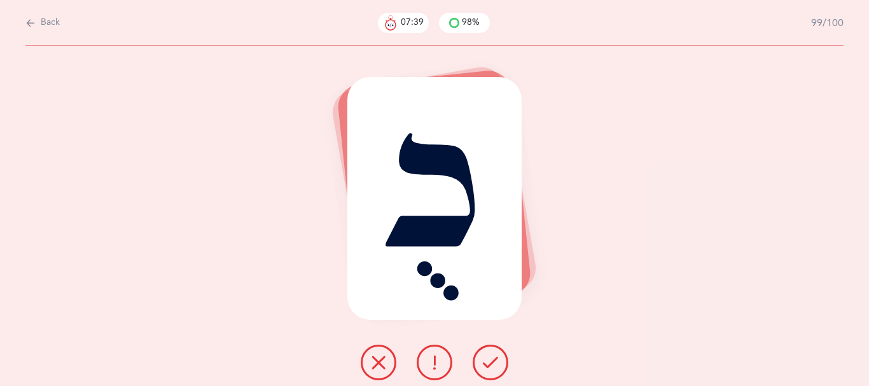
click at [371, 369] on icon at bounding box center [378, 362] width 15 height 15
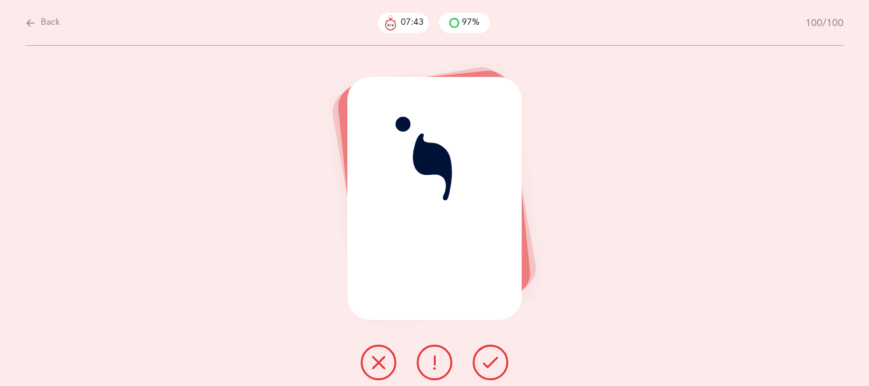
click at [492, 368] on icon at bounding box center [490, 362] width 15 height 15
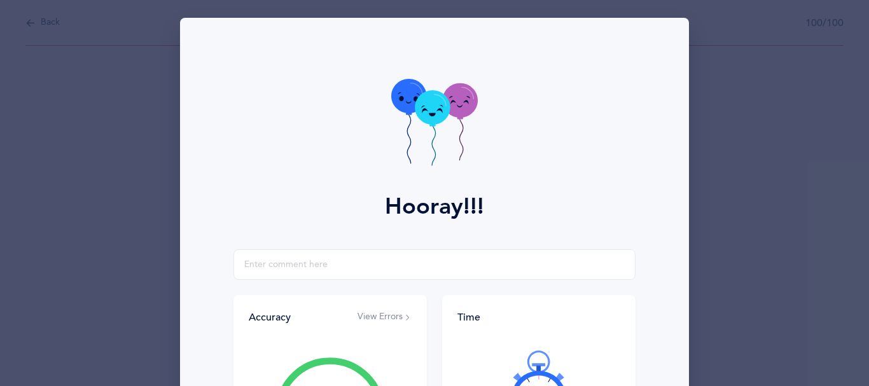
click at [499, 363] on div at bounding box center [538, 388] width 163 height 107
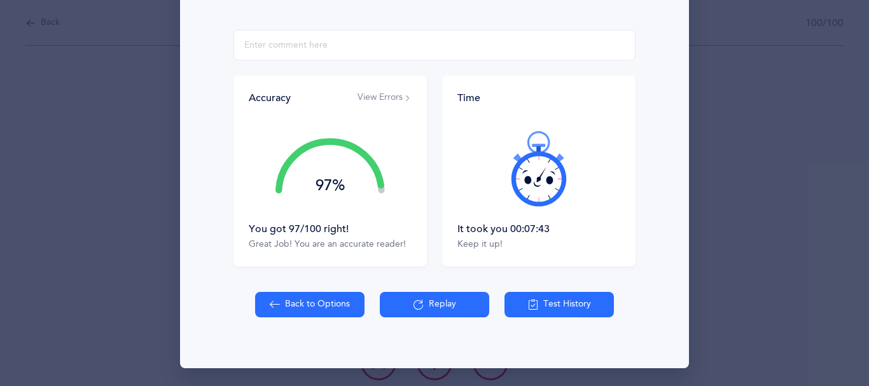
click at [368, 92] on button "View Errors" at bounding box center [385, 98] width 54 height 13
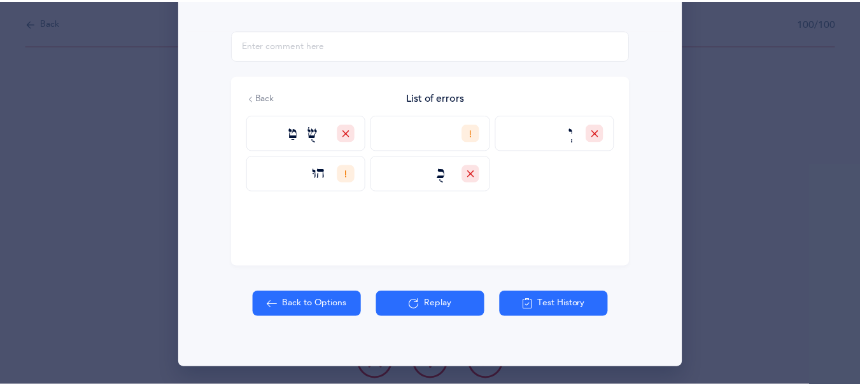
scroll to position [237, 0]
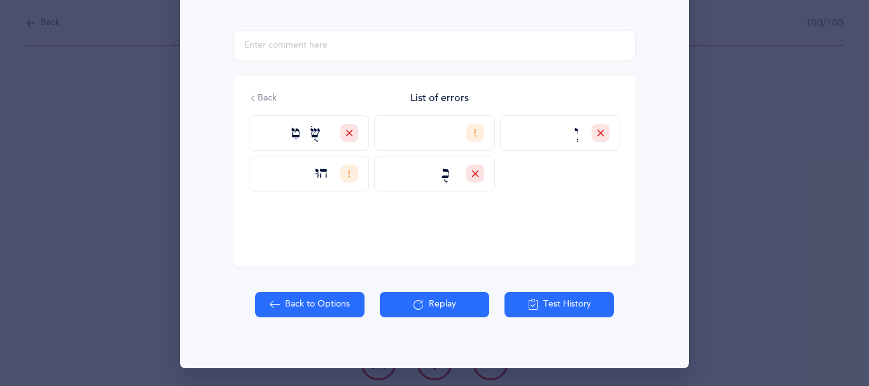
click at [531, 299] on icon at bounding box center [533, 305] width 10 height 14
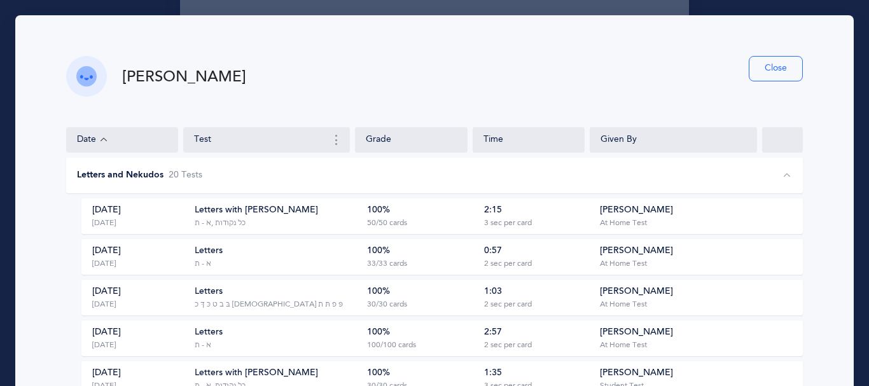
drag, startPoint x: 587, startPoint y: 93, endPoint x: 539, endPoint y: 109, distance: 51.1
click at [539, 109] on div "[PERSON_NAME] Close Date Test Grade Time Given By Letters and Nekudos 20 Test s…" at bounding box center [434, 244] width 839 height 458
click at [760, 73] on button "Close" at bounding box center [776, 68] width 54 height 25
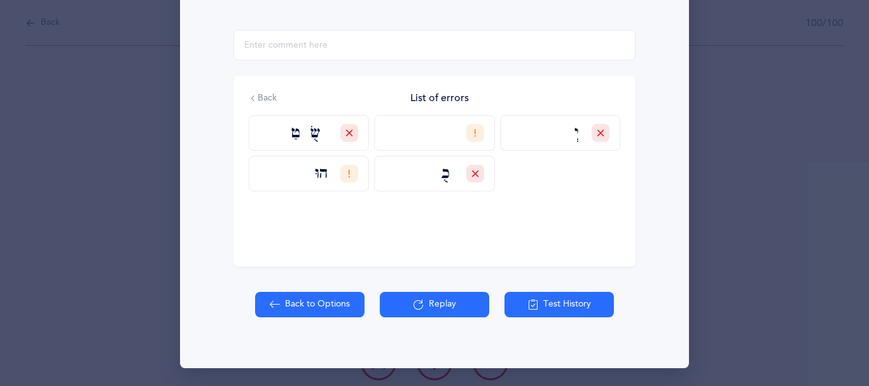
click at [296, 295] on button "Back to Options" at bounding box center [309, 304] width 109 height 25
select select "4"
select select "27"
select select "single"
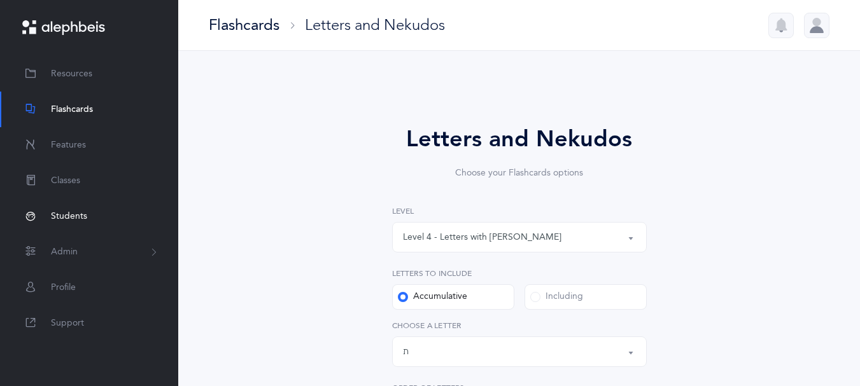
click at [76, 216] on span "Students" at bounding box center [69, 216] width 36 height 13
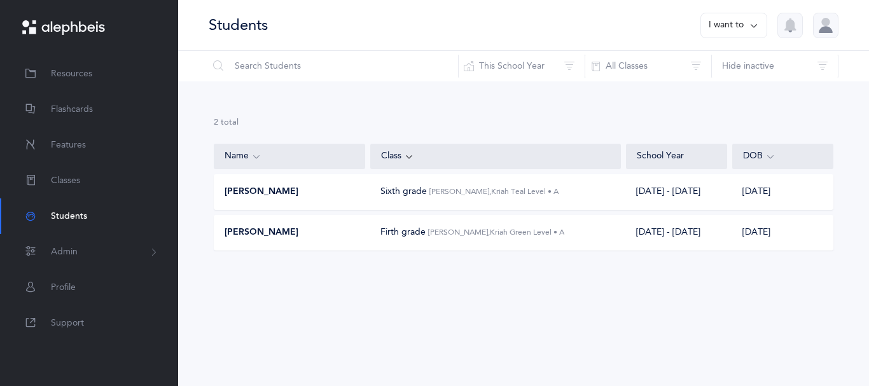
click at [268, 239] on span "[PERSON_NAME]" at bounding box center [262, 232] width 74 height 13
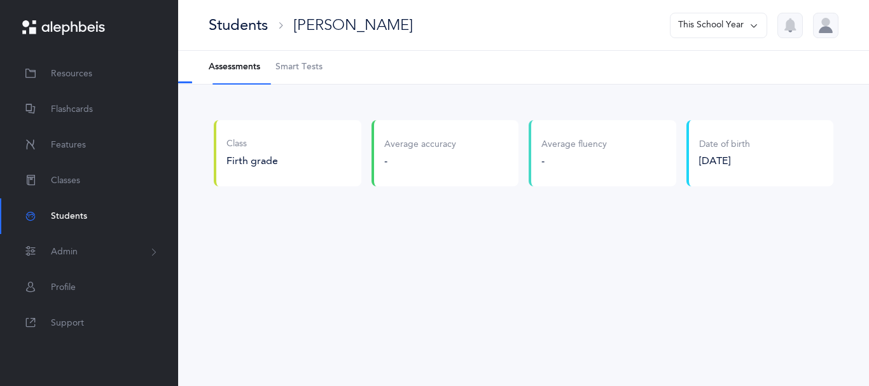
click at [310, 73] on span "Smart Tests" at bounding box center [298, 67] width 47 height 13
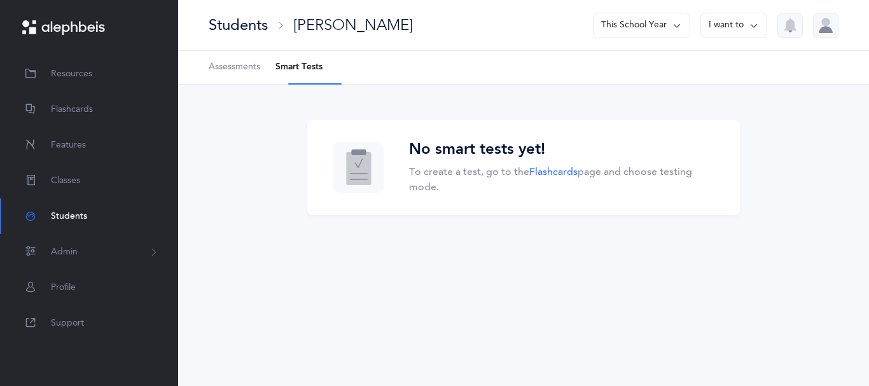
click at [305, 73] on li "Smart Tests" at bounding box center [298, 67] width 47 height 33
click at [310, 83] on li "Smart Tests" at bounding box center [298, 67] width 47 height 33
